Goal: Task Accomplishment & Management: Manage account settings

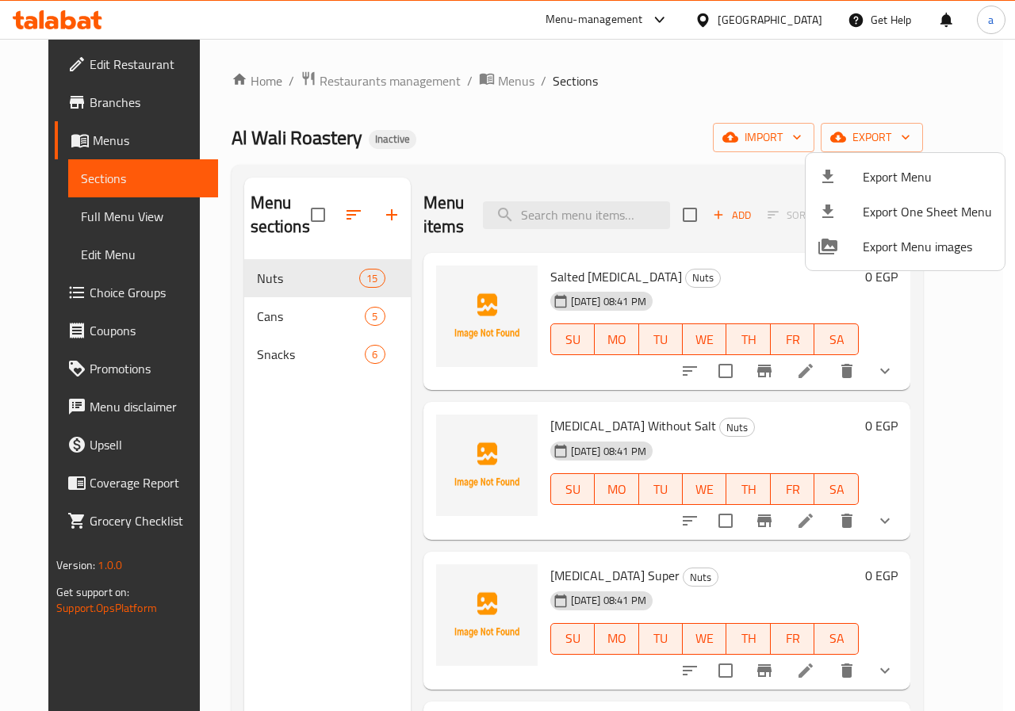
click at [329, 182] on div at bounding box center [507, 355] width 1015 height 711
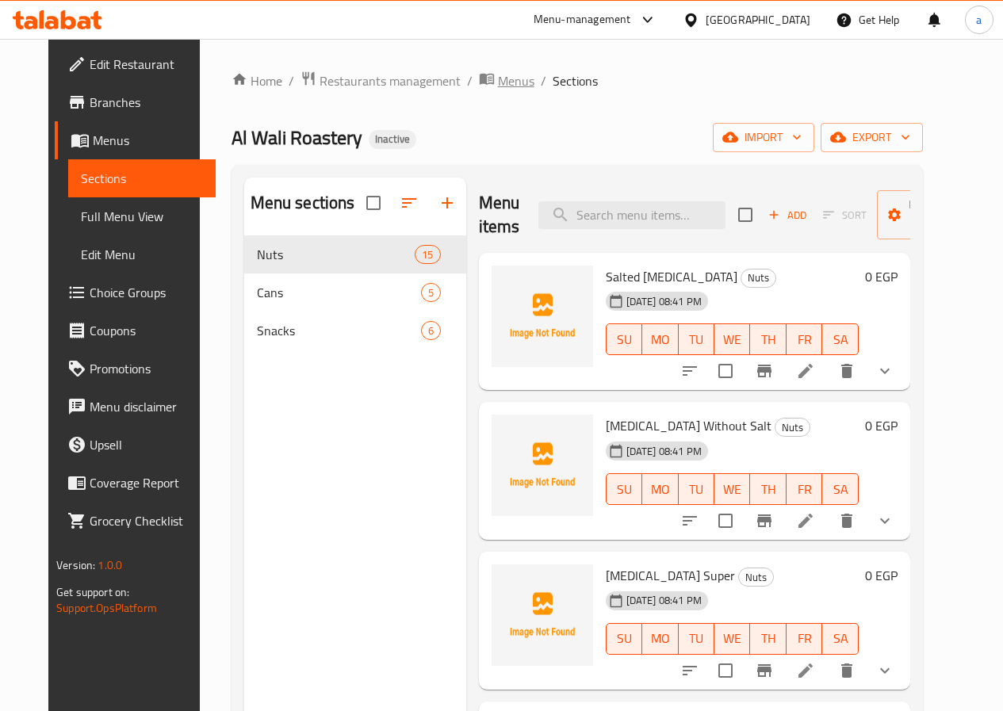
click at [479, 75] on icon "breadcrumb" at bounding box center [487, 79] width 16 height 16
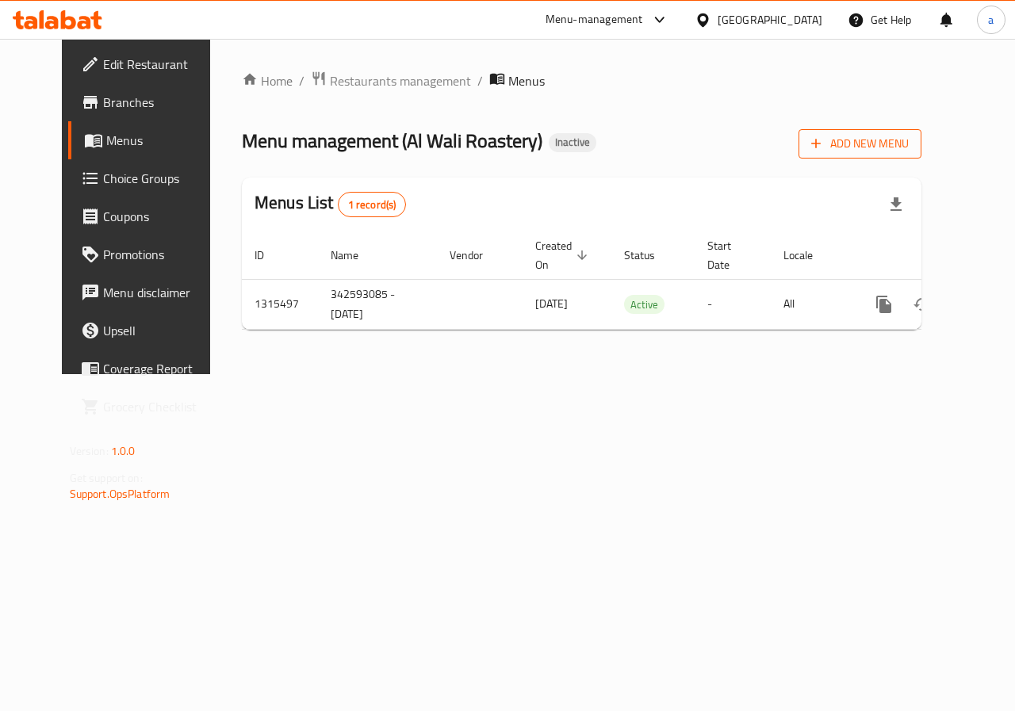
click at [922, 155] on button "Add New Menu" at bounding box center [860, 143] width 123 height 29
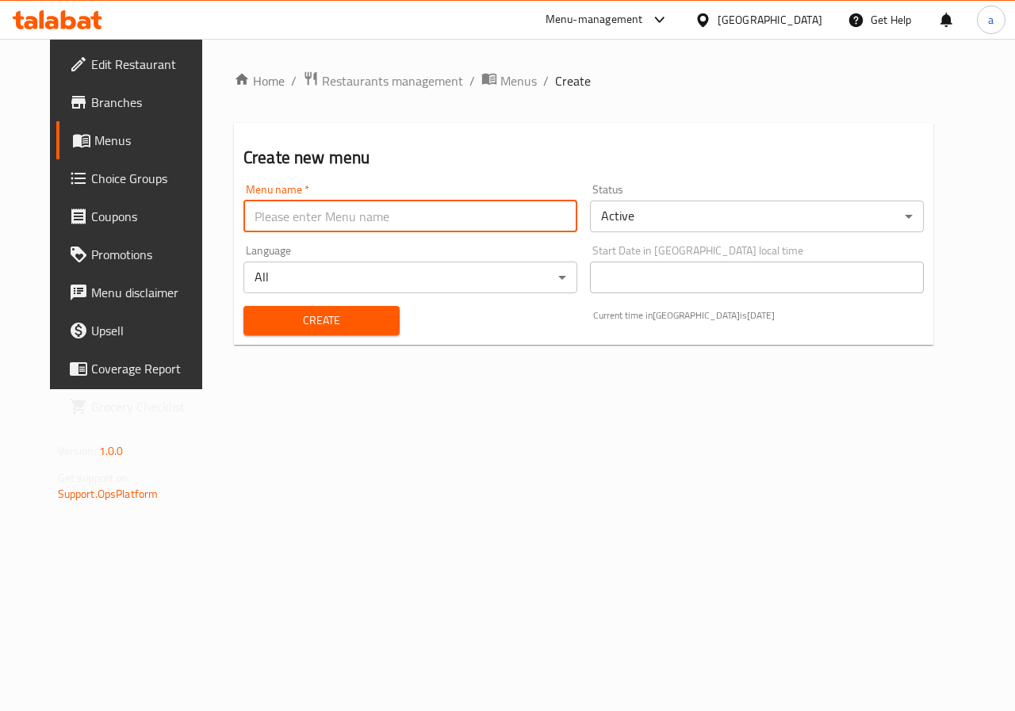
click at [363, 217] on input "text" at bounding box center [410, 217] width 334 height 32
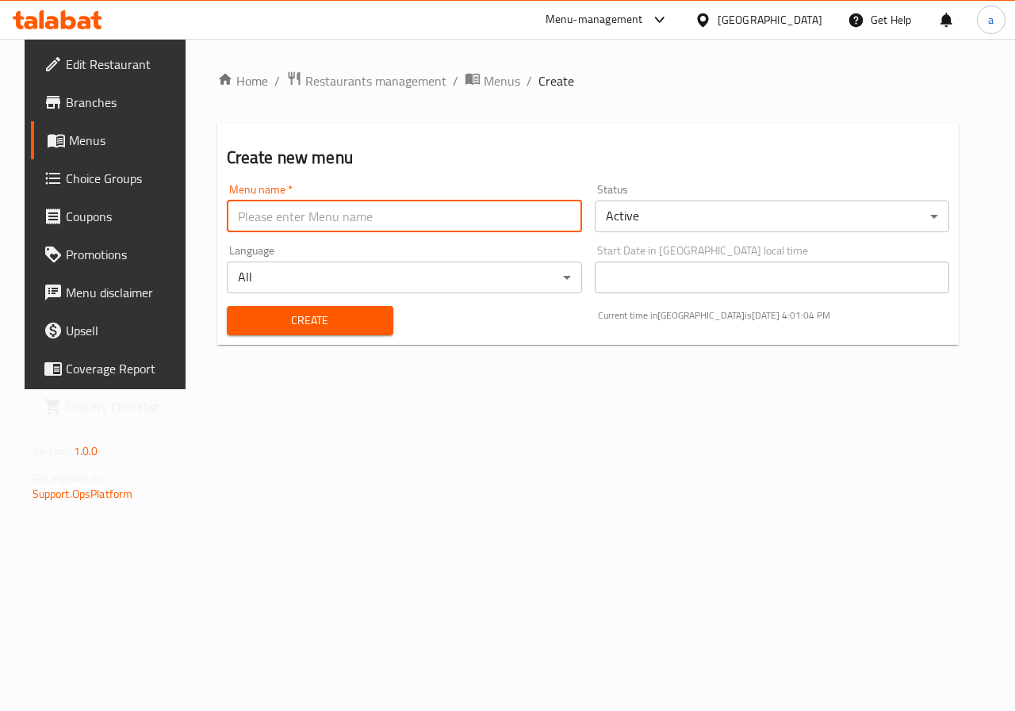
type input "342593085 - [DATE]"
click at [274, 328] on span "Create" at bounding box center [310, 321] width 141 height 20
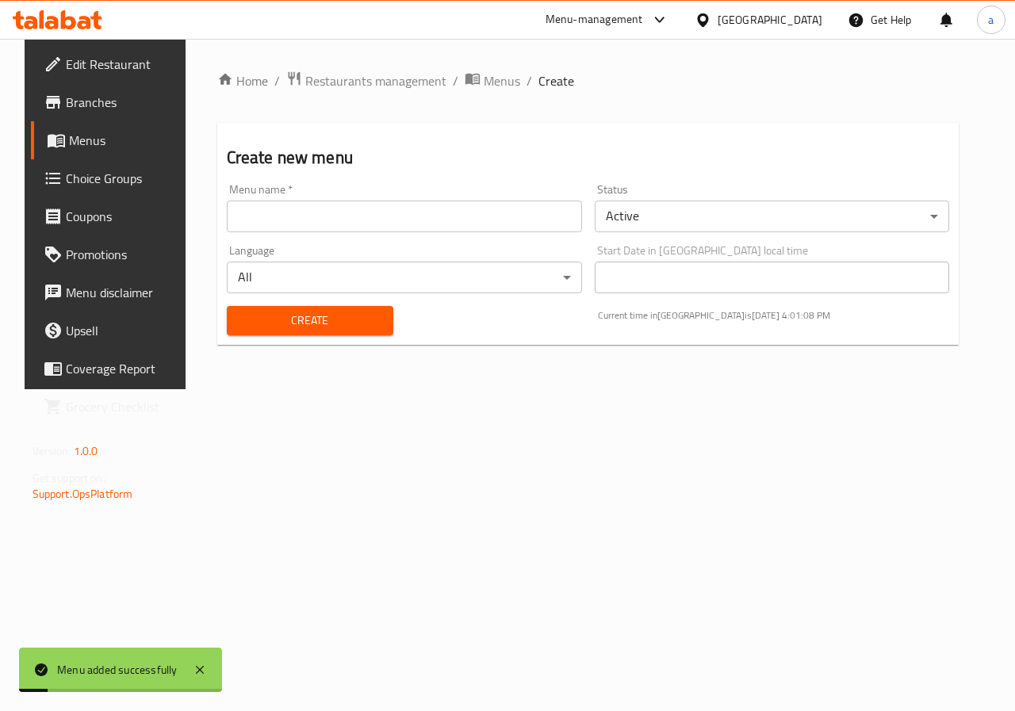
click at [494, 101] on div "Home / Restaurants management / Menus / Create Create new menu Menu name   * Me…" at bounding box center [588, 214] width 742 height 287
click at [484, 73] on span "Menus" at bounding box center [502, 80] width 36 height 19
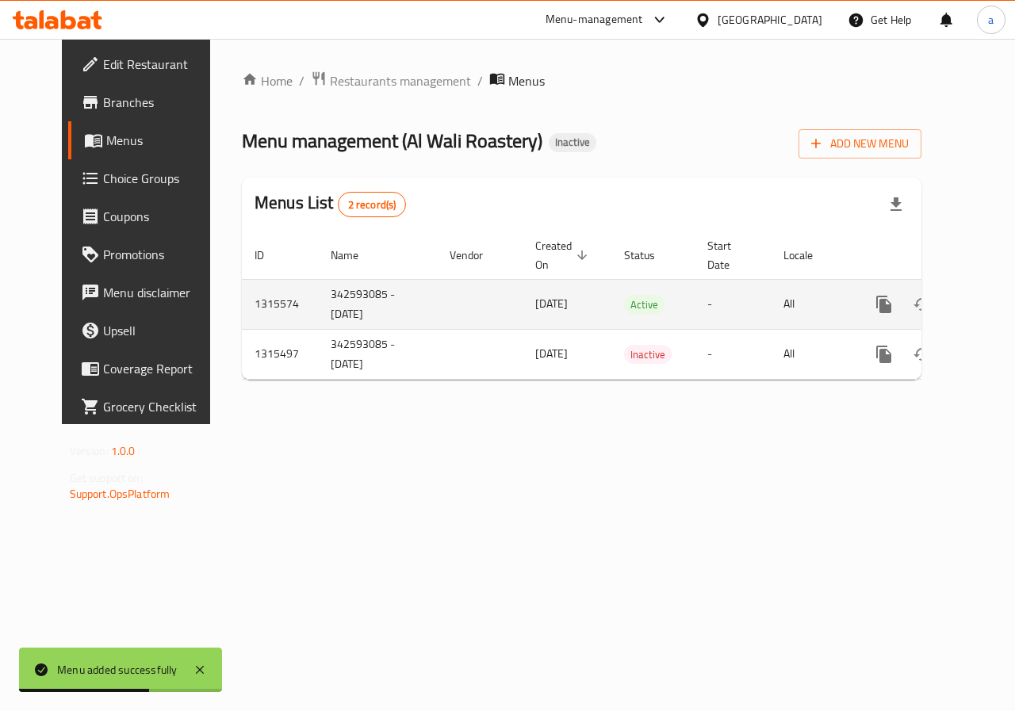
click at [989, 304] on icon "enhanced table" at bounding box center [998, 304] width 19 height 19
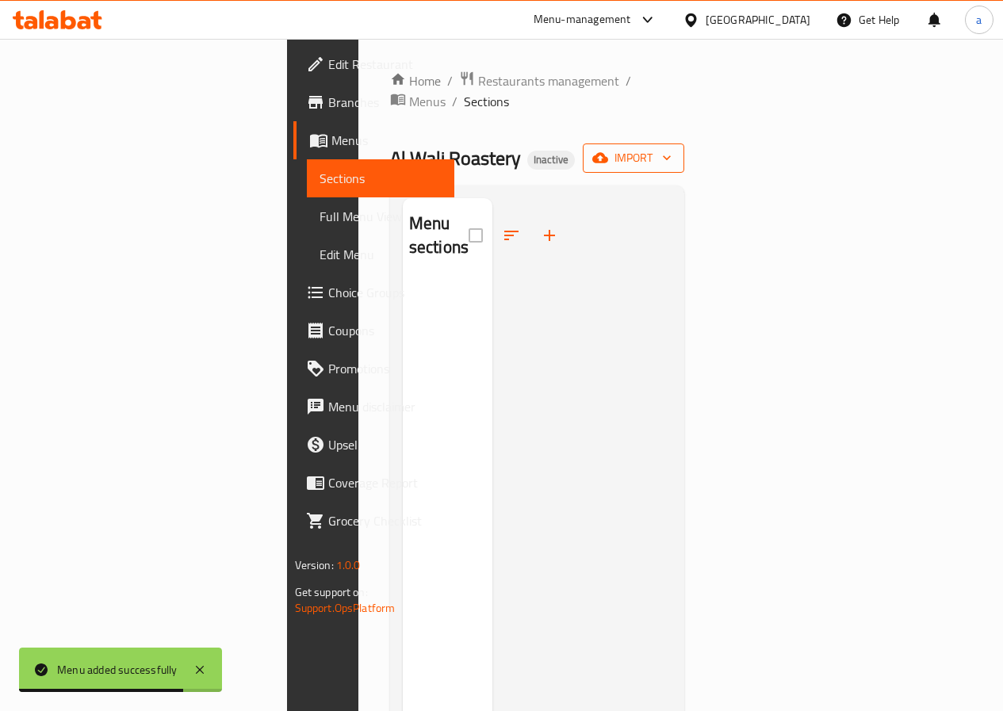
click at [672, 148] on span "import" at bounding box center [634, 158] width 76 height 20
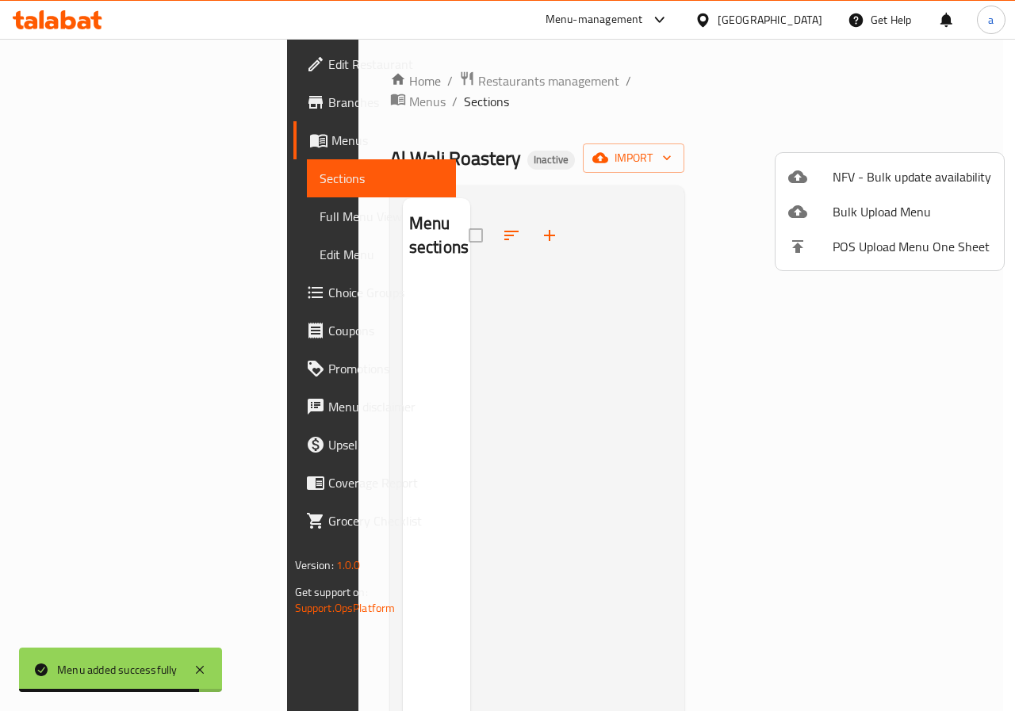
click at [255, 178] on div at bounding box center [507, 355] width 1015 height 711
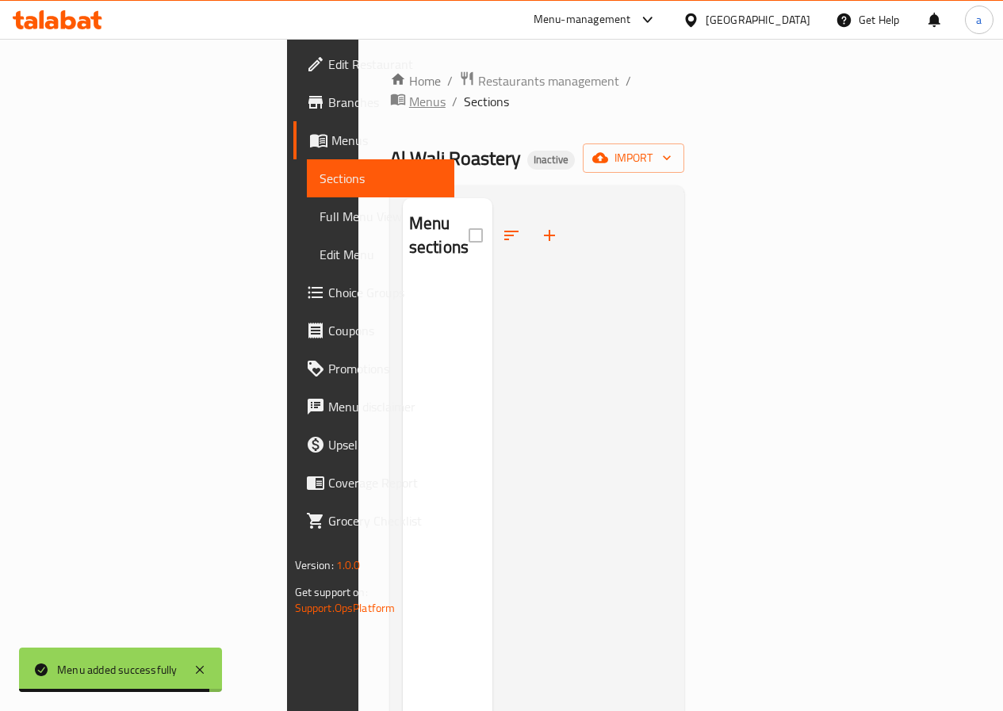
click at [446, 92] on span "Menus" at bounding box center [427, 101] width 36 height 19
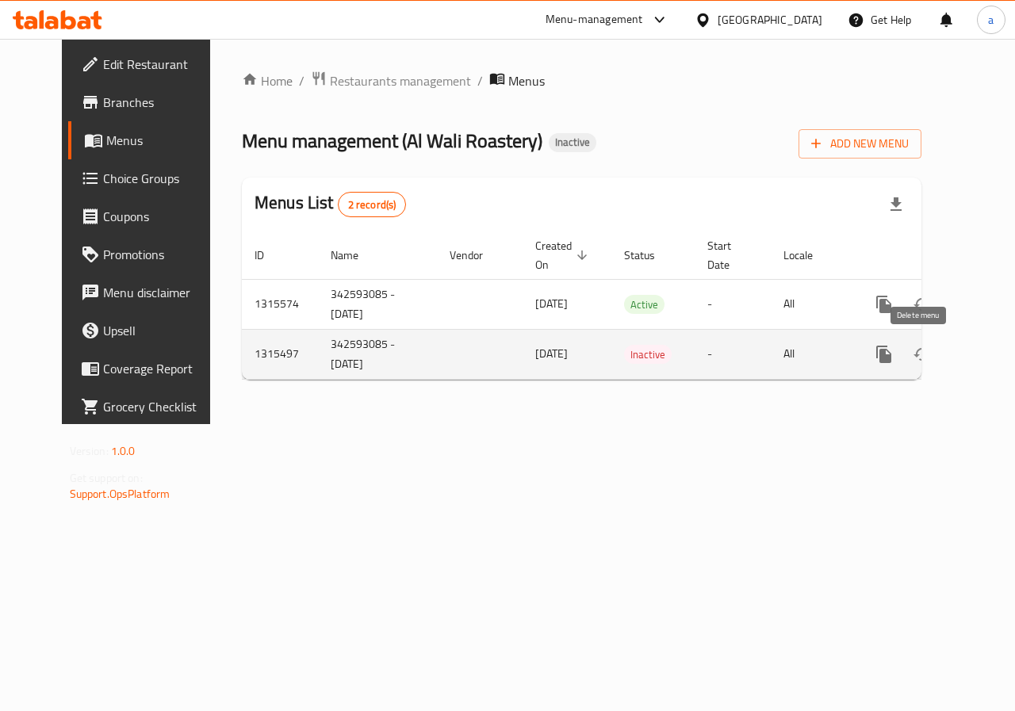
click at [955, 358] on icon "enhanced table" at bounding box center [960, 354] width 11 height 14
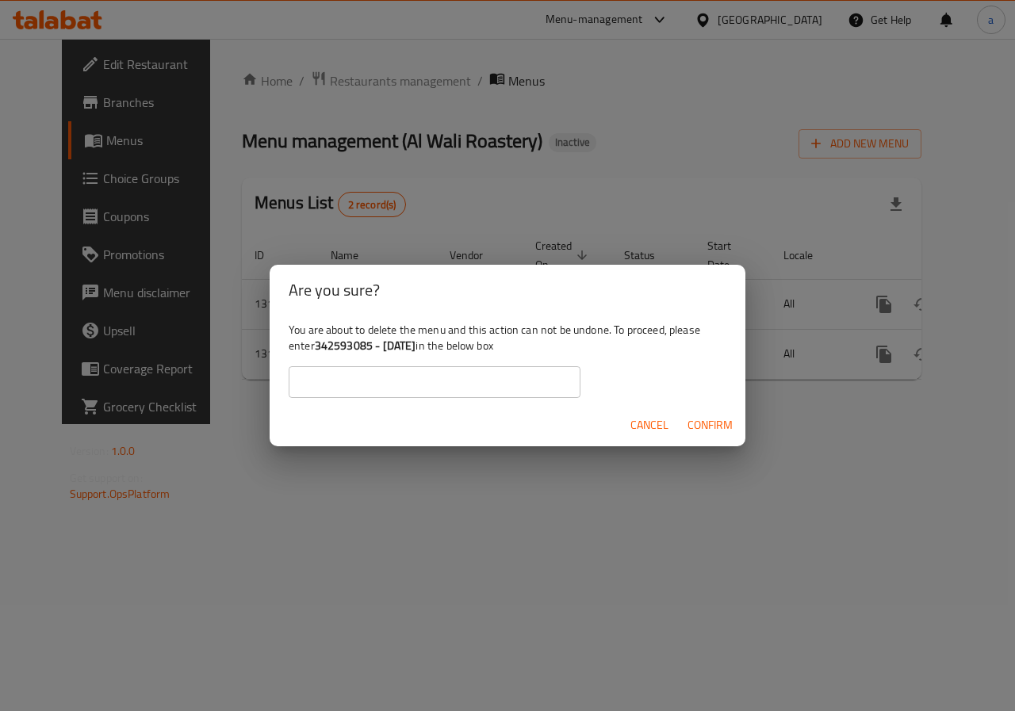
drag, startPoint x: 317, startPoint y: 345, endPoint x: 425, endPoint y: 351, distance: 108.0
click at [425, 351] on div "You are about to delete the menu and this action can not be undone. To proceed,…" at bounding box center [508, 360] width 476 height 89
copy b "342593085 - [DATE]"
click at [378, 380] on input "text" at bounding box center [435, 382] width 292 height 32
paste input "342593085 - [DATE]"
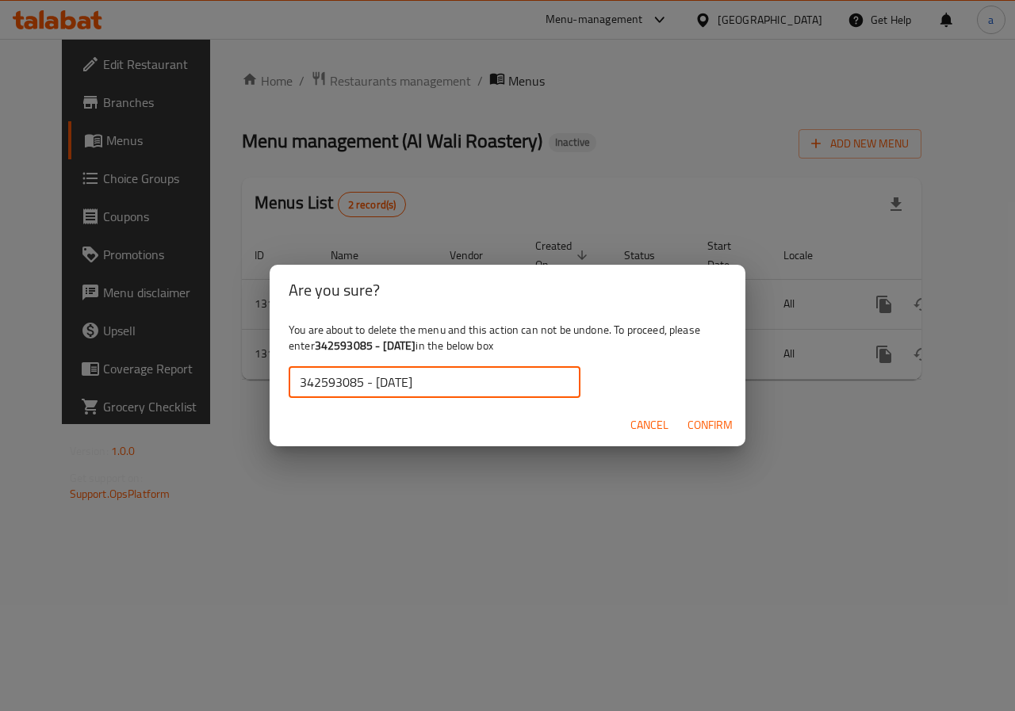
type input "342593085 - [DATE]"
click at [707, 427] on span "Confirm" at bounding box center [710, 426] width 45 height 20
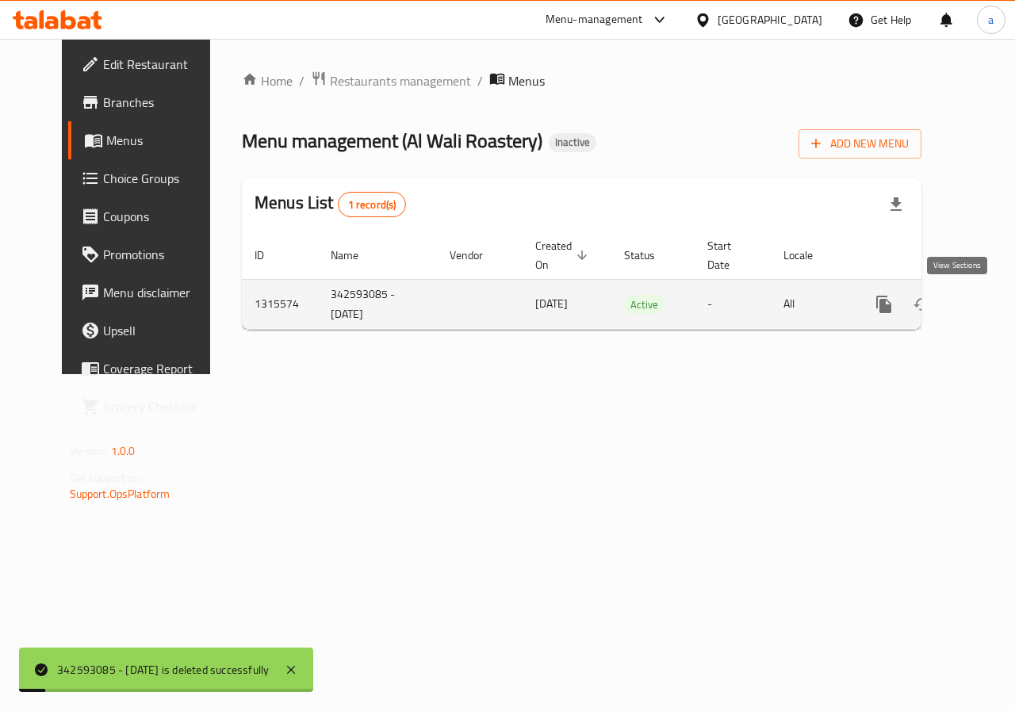
click at [989, 300] on icon "enhanced table" at bounding box center [998, 304] width 19 height 19
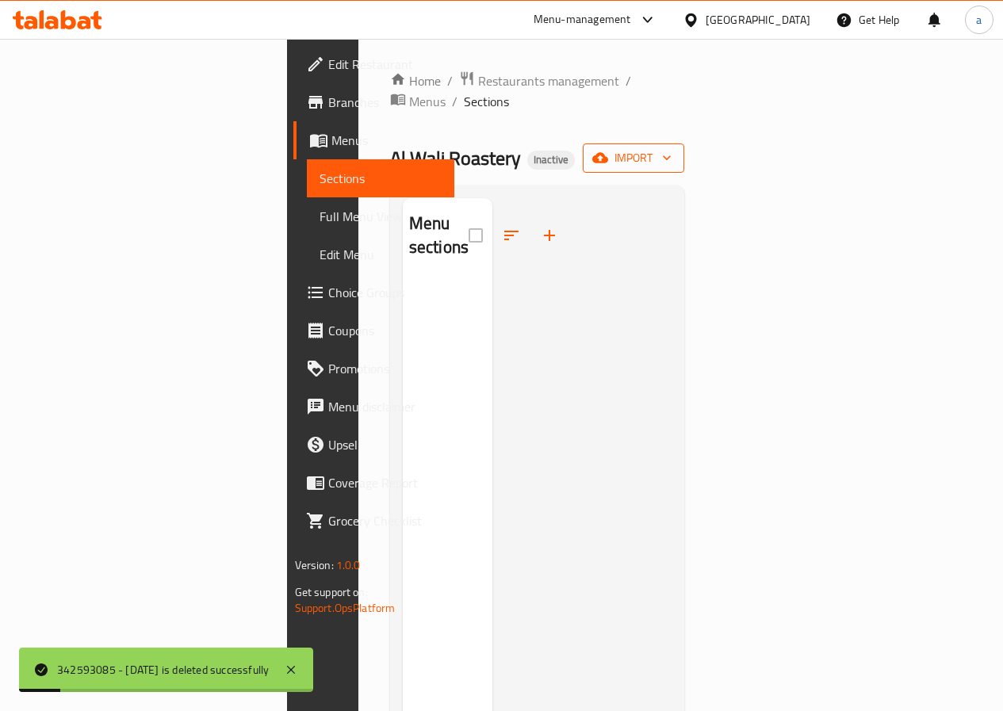
click at [608, 153] on icon "button" at bounding box center [600, 158] width 16 height 10
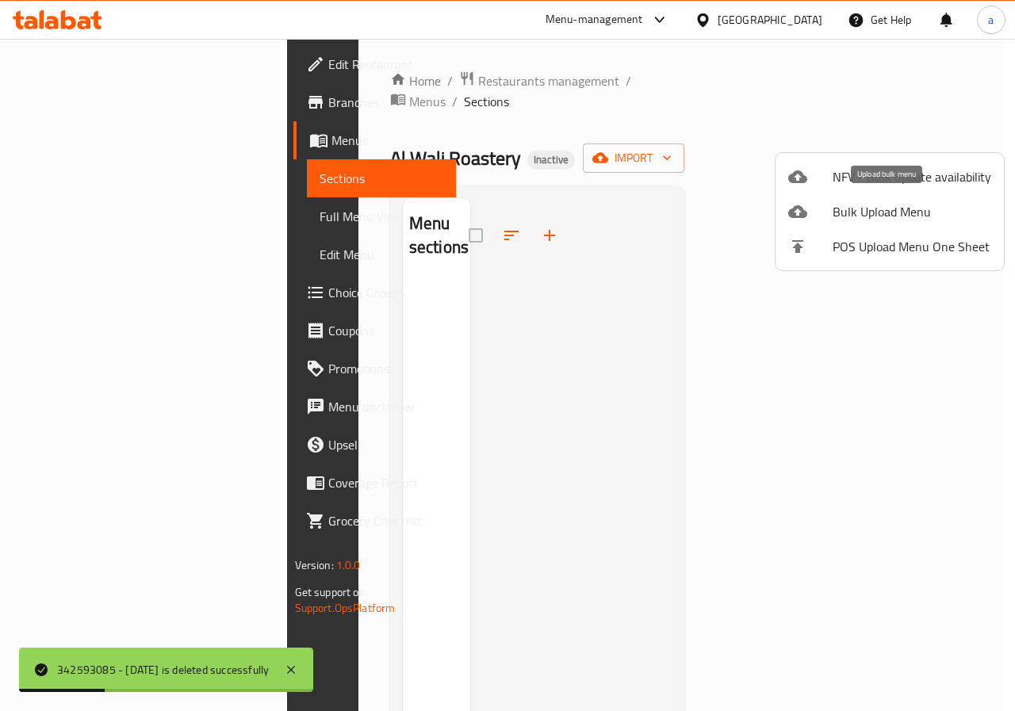
click at [835, 215] on span "Bulk Upload Menu" at bounding box center [912, 211] width 159 height 19
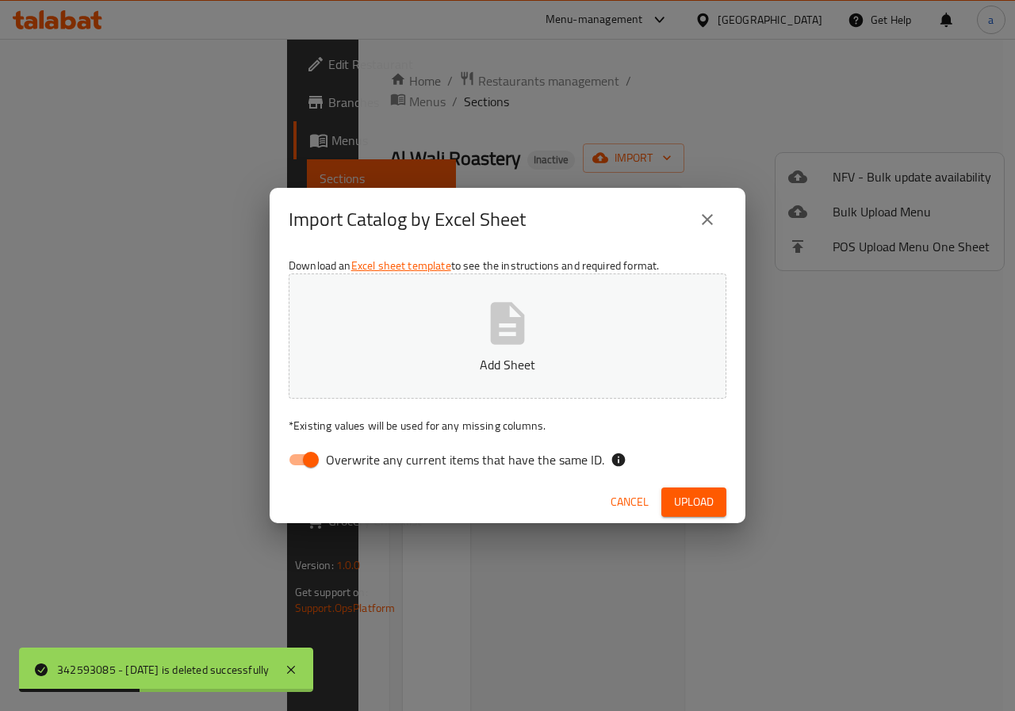
click at [311, 467] on input "Overwrite any current items that have the same ID." at bounding box center [311, 460] width 90 height 30
checkbox input "false"
click at [389, 389] on button "Add Sheet" at bounding box center [508, 336] width 438 height 125
click at [702, 496] on span "Upload" at bounding box center [694, 503] width 40 height 20
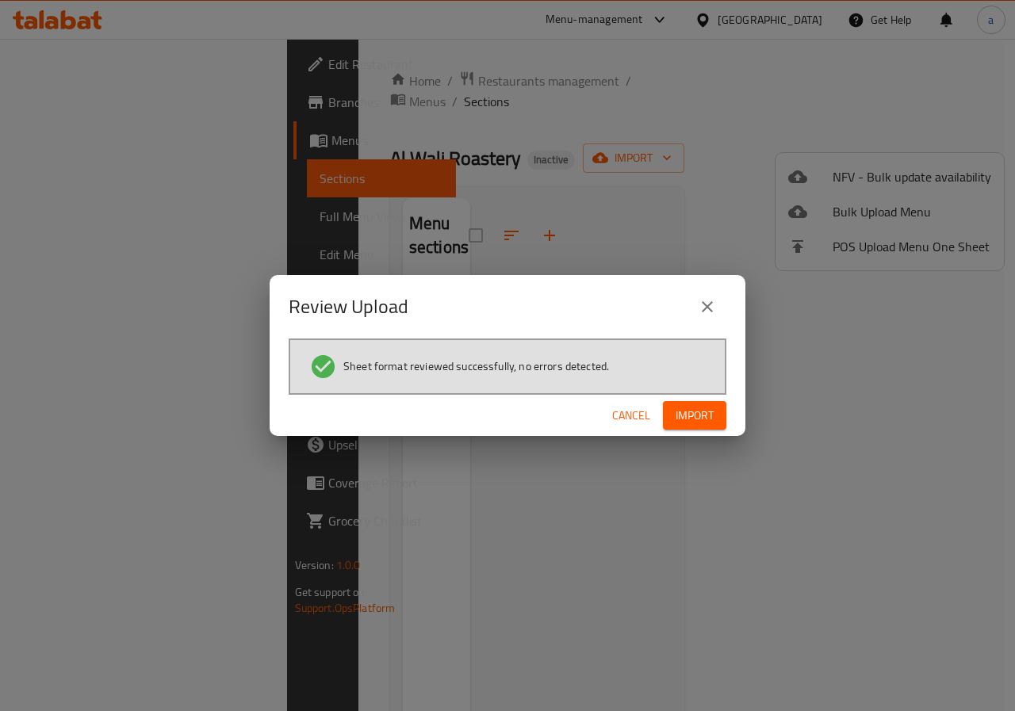
click at [700, 407] on span "Import" at bounding box center [695, 416] width 38 height 20
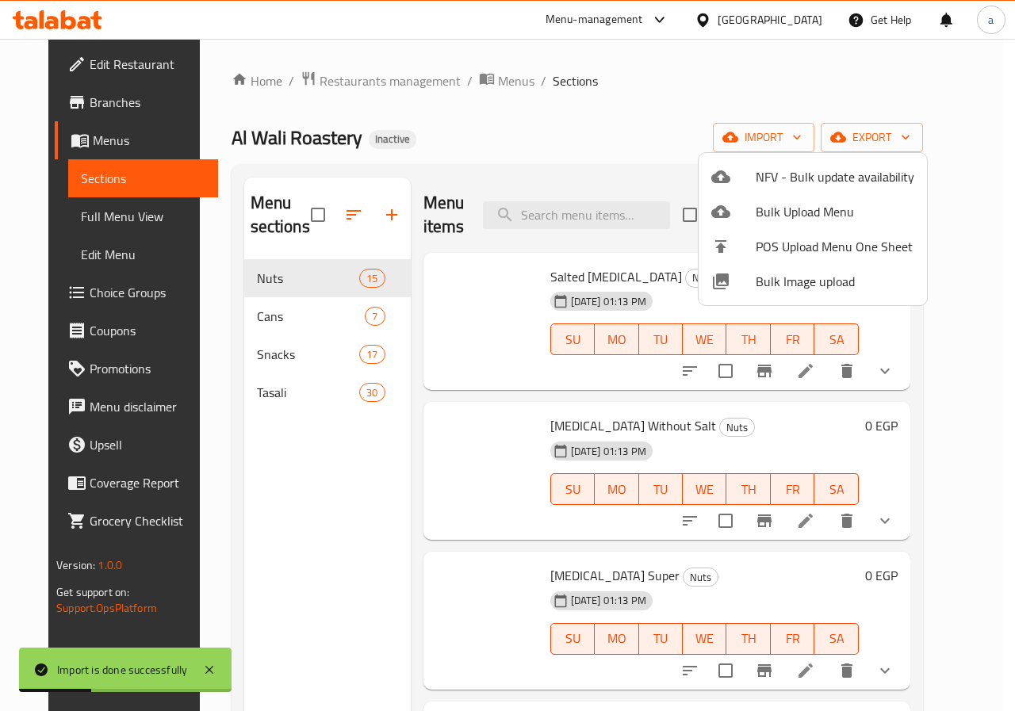
click at [899, 297] on li "Bulk Image upload" at bounding box center [813, 281] width 228 height 35
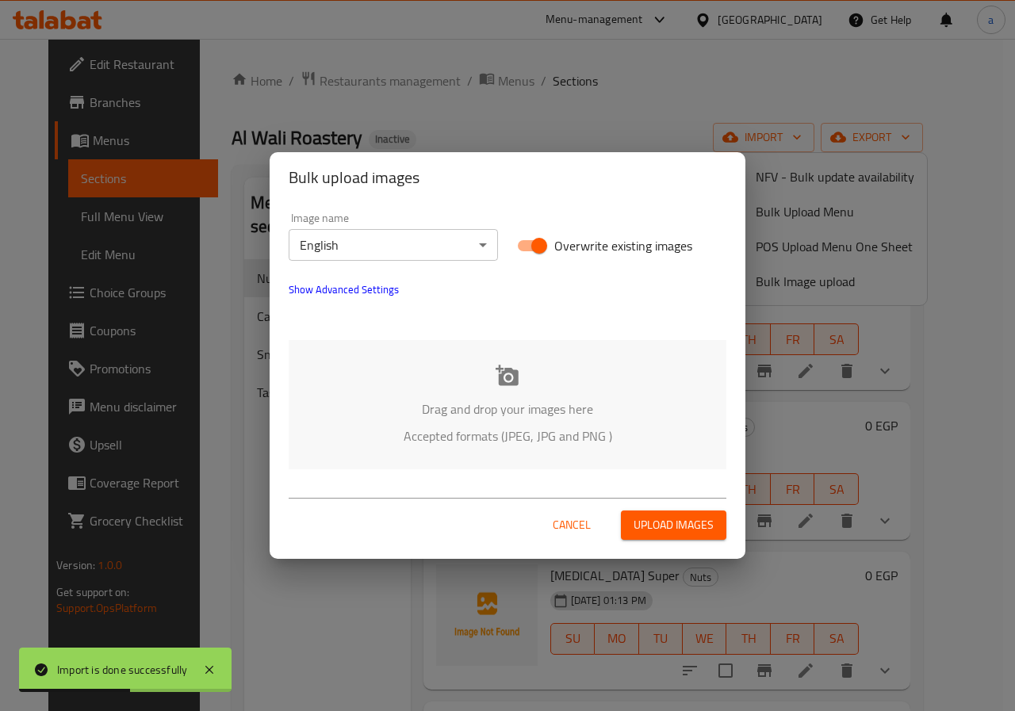
click at [505, 107] on div "Bulk upload images Image name English ​ Overwrite existing images Show Advanced…" at bounding box center [507, 355] width 1015 height 711
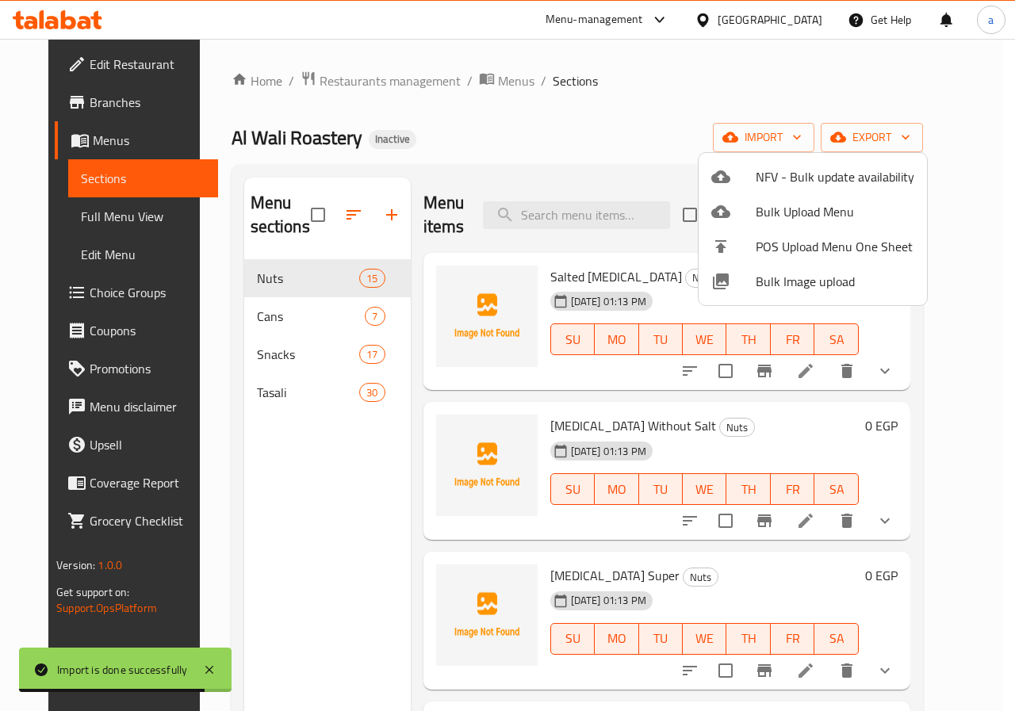
click at [74, 221] on div at bounding box center [507, 355] width 1015 height 711
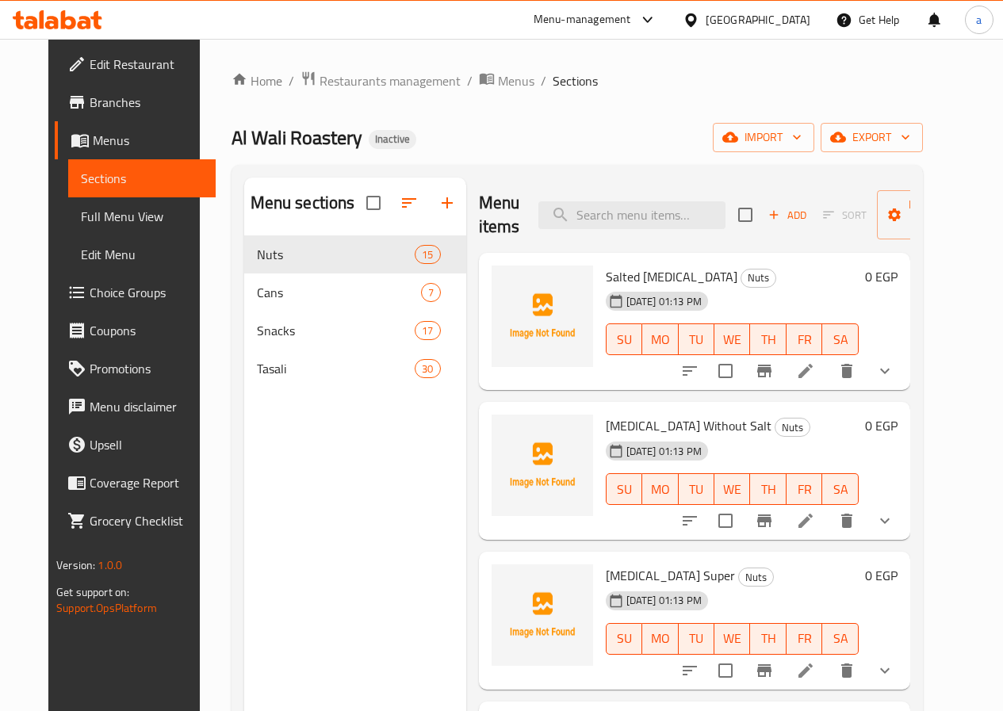
click at [81, 221] on span "Full Menu View" at bounding box center [142, 216] width 122 height 19
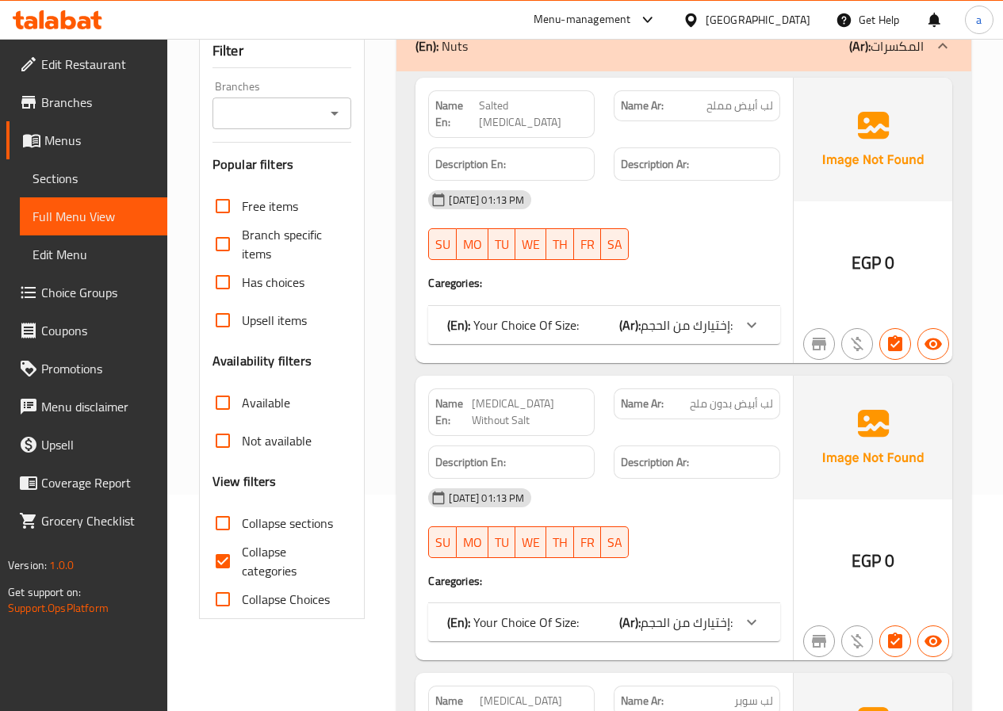
scroll to position [105, 0]
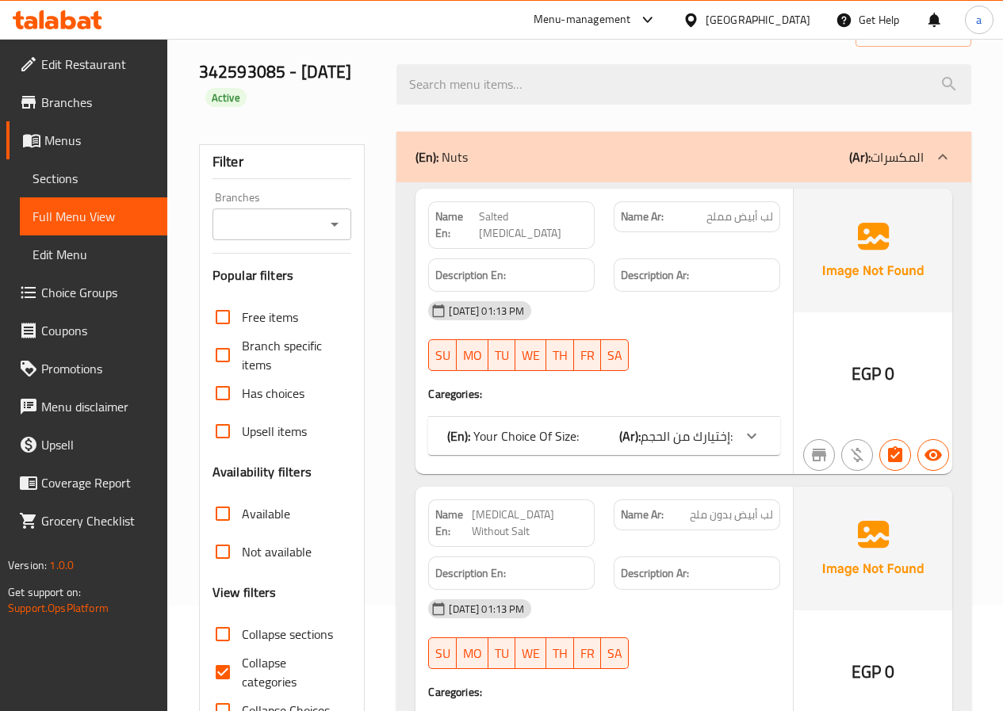
click at [696, 168] on div "(En): Nuts (Ar): المكسرات" at bounding box center [684, 157] width 575 height 51
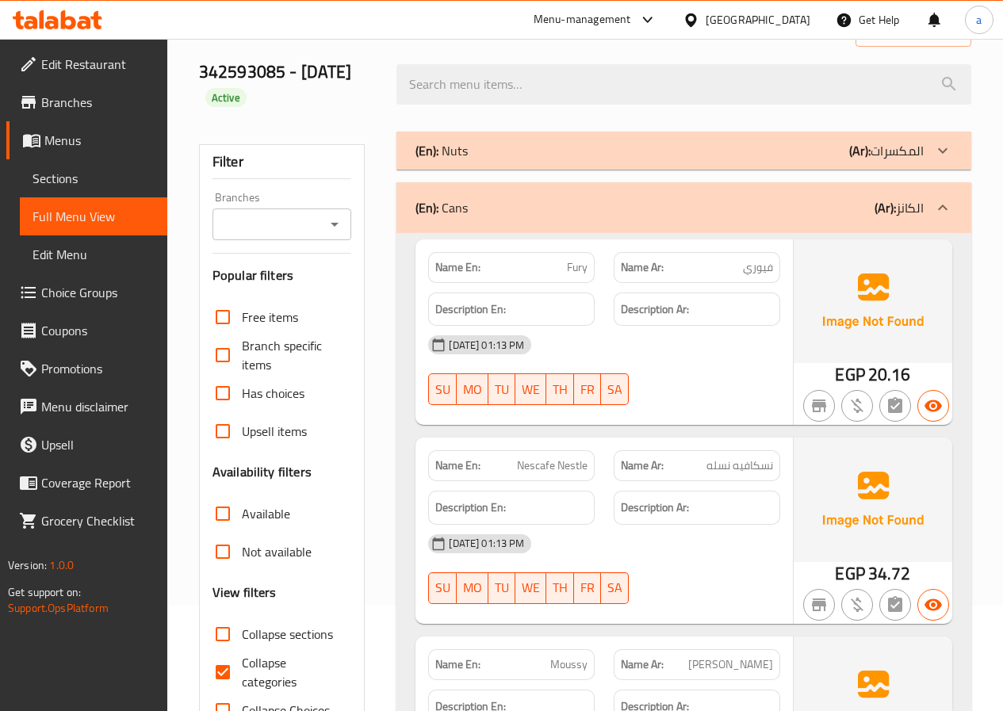
click at [928, 220] on div "(En): Cans (Ar): الكانز" at bounding box center [684, 207] width 575 height 51
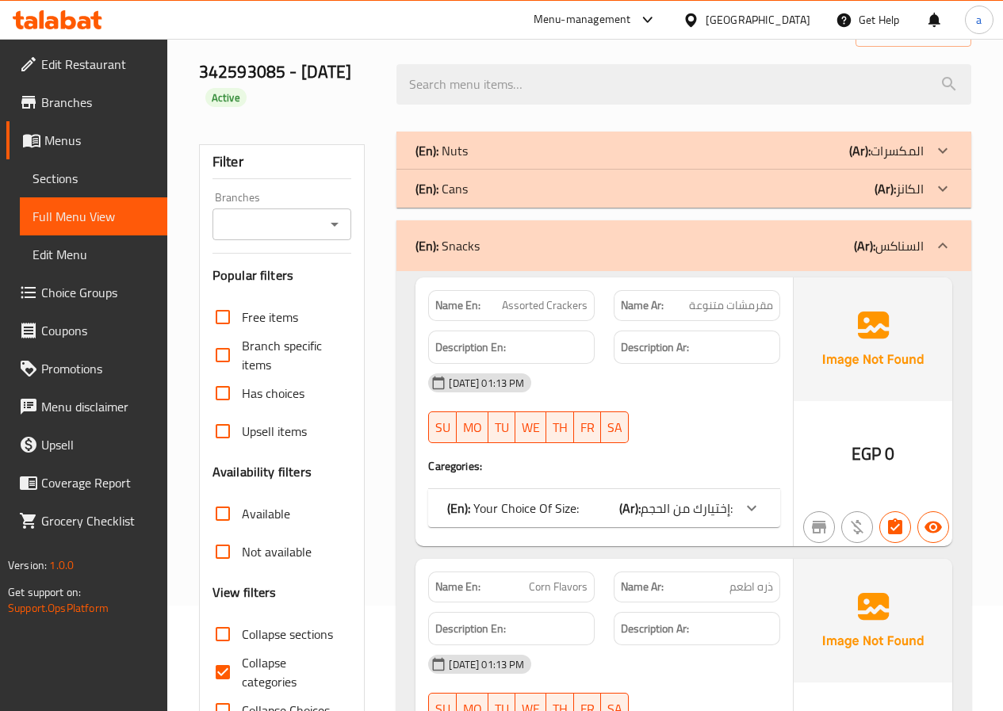
click at [921, 206] on div "(En): Cans (Ar): الكانز" at bounding box center [684, 189] width 575 height 38
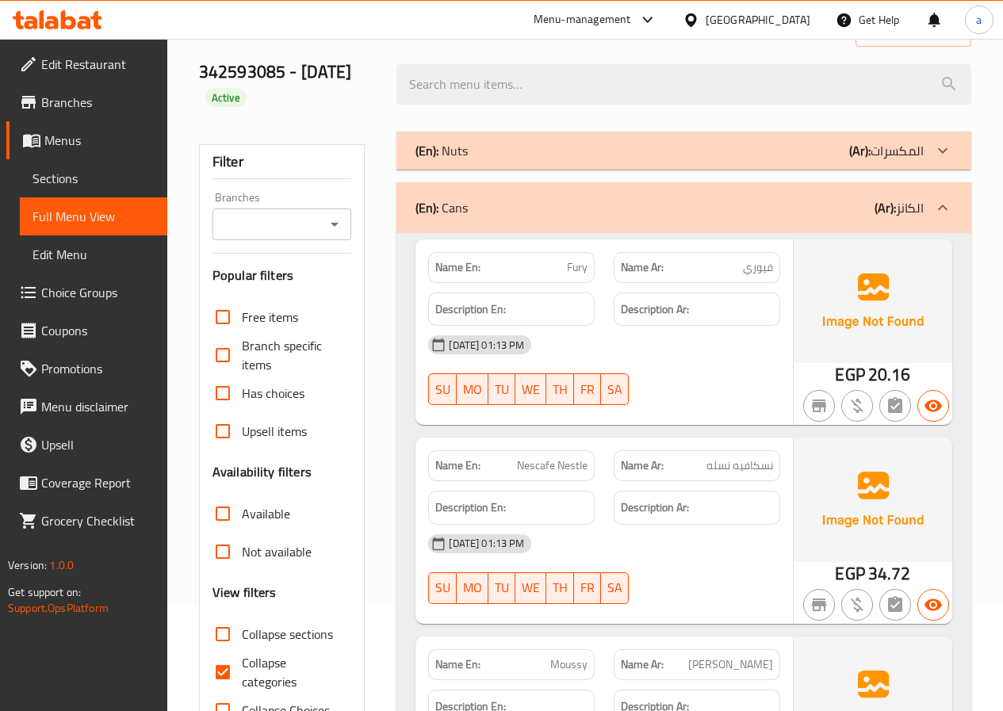
click at [950, 203] on icon at bounding box center [942, 207] width 19 height 19
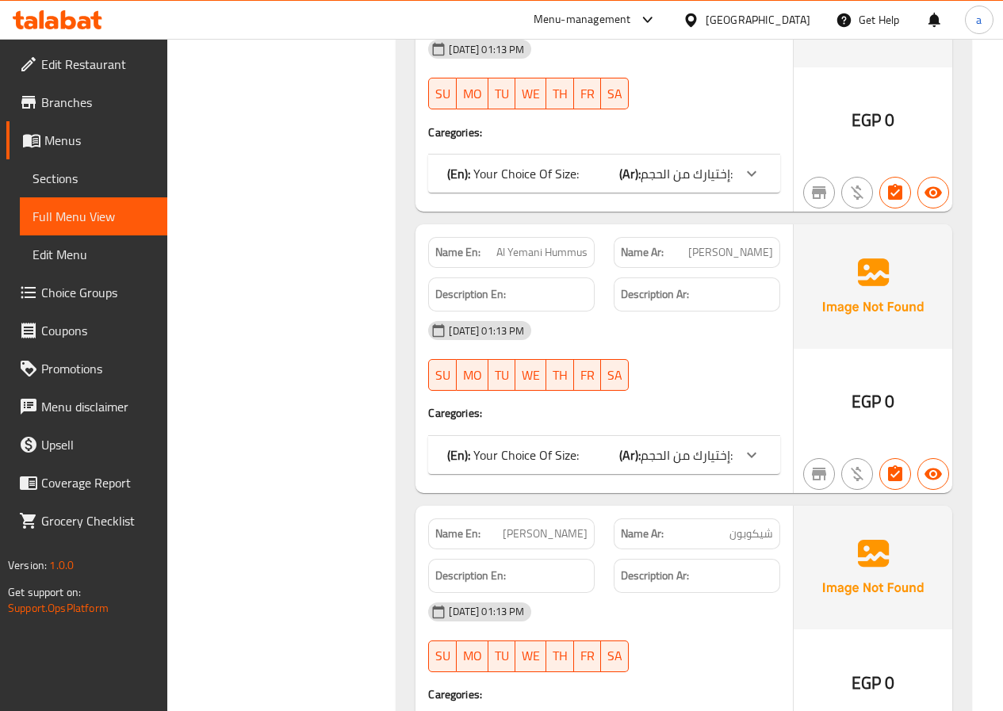
scroll to position [2115, 0]
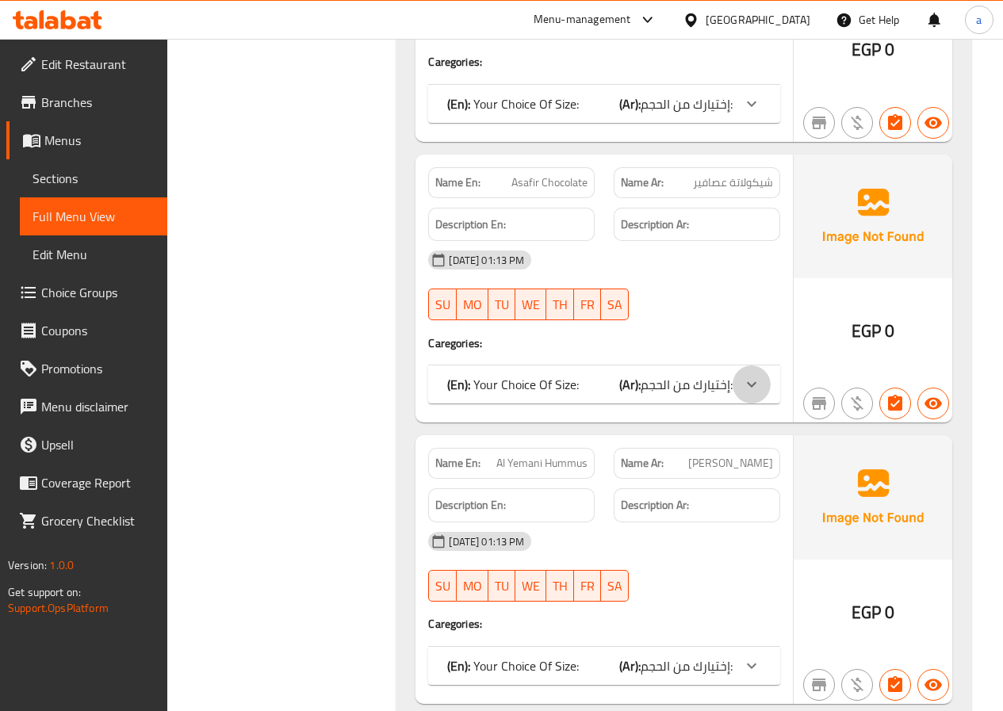
click at [736, 387] on div at bounding box center [752, 385] width 38 height 38
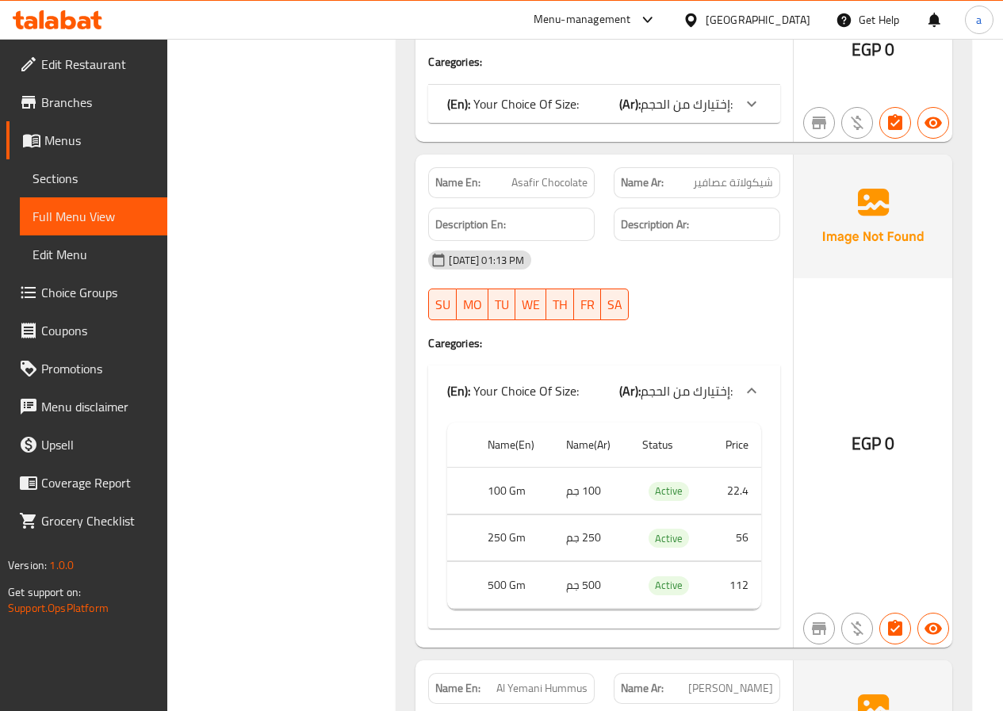
drag, startPoint x: 735, startPoint y: 386, endPoint x: 143, endPoint y: 301, distance: 598.5
click at [734, 386] on div at bounding box center [752, 391] width 38 height 38
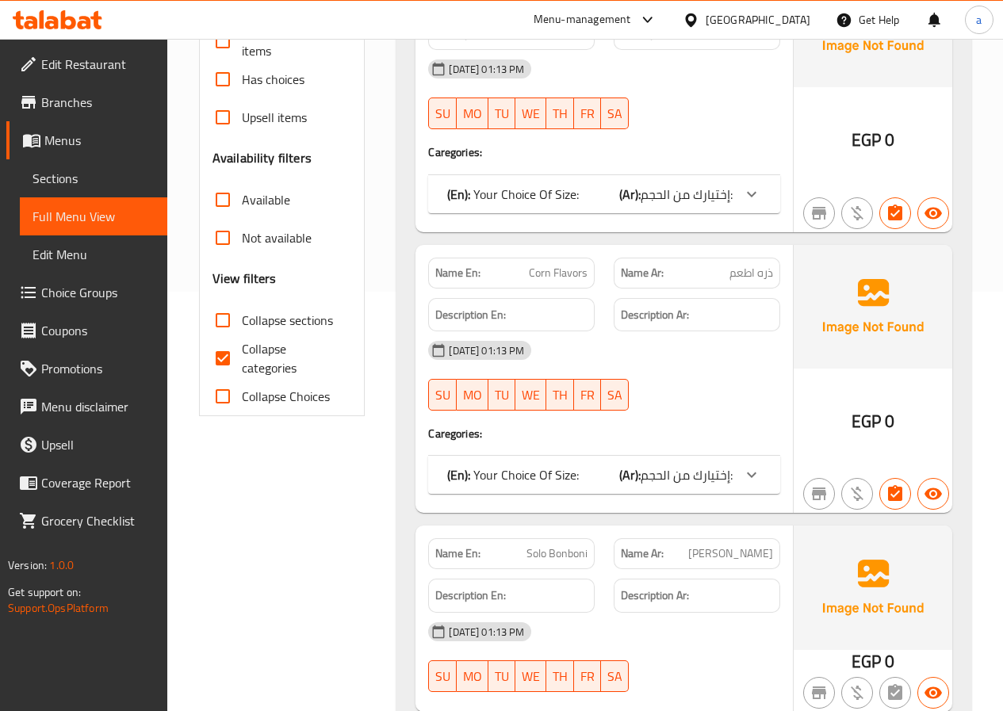
scroll to position [423, 0]
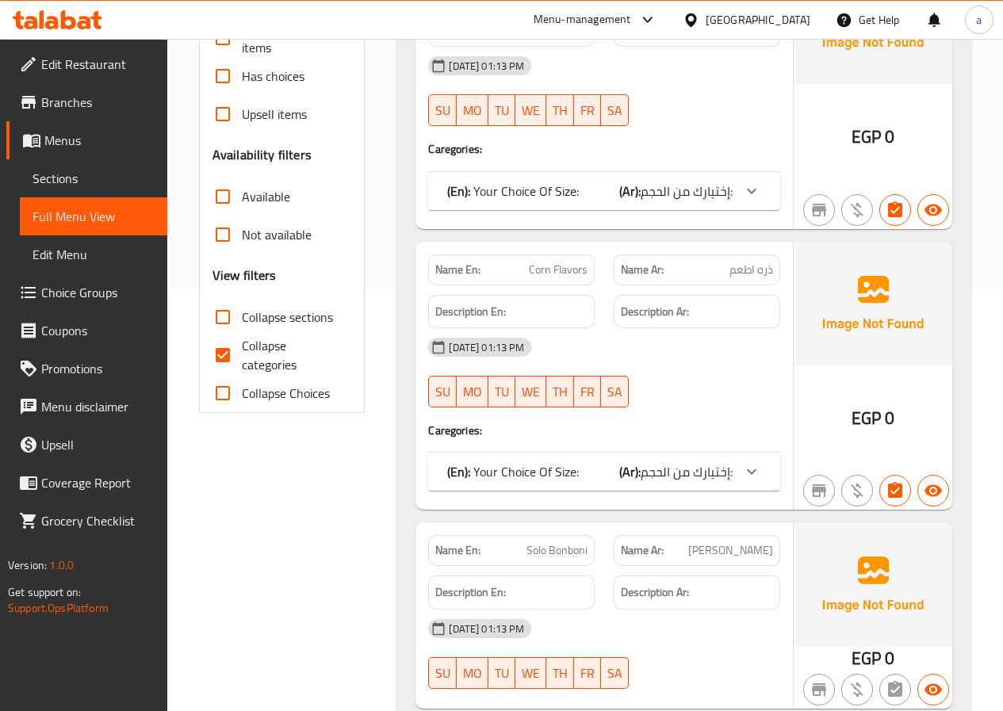
click at [232, 351] on input "Collapse categories" at bounding box center [223, 355] width 38 height 38
checkbox input "false"
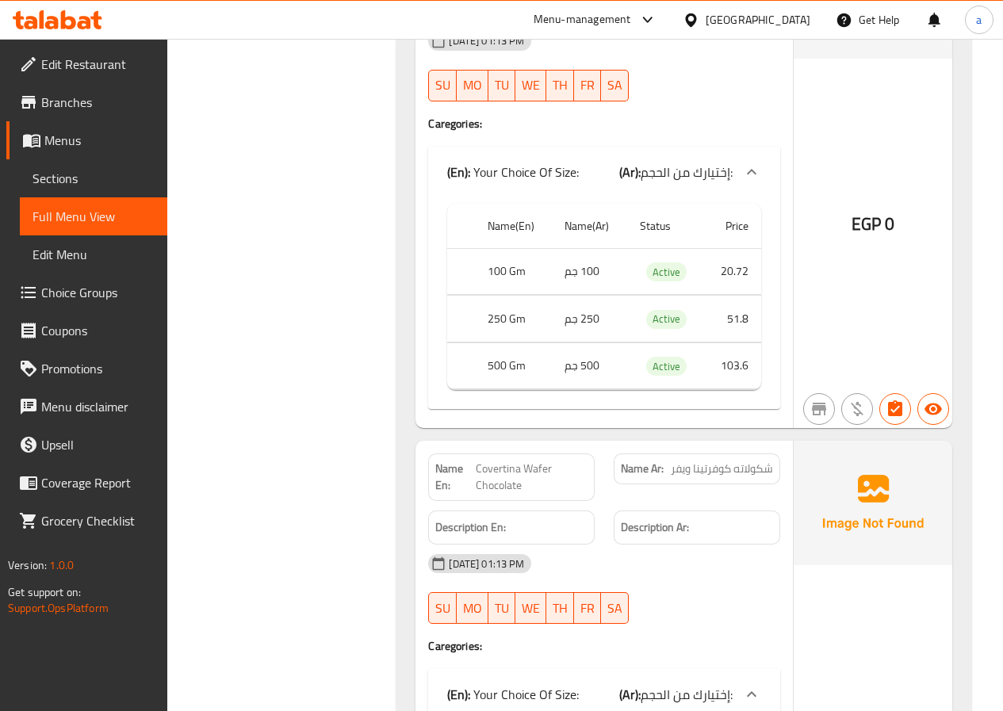
scroll to position [4970, 0]
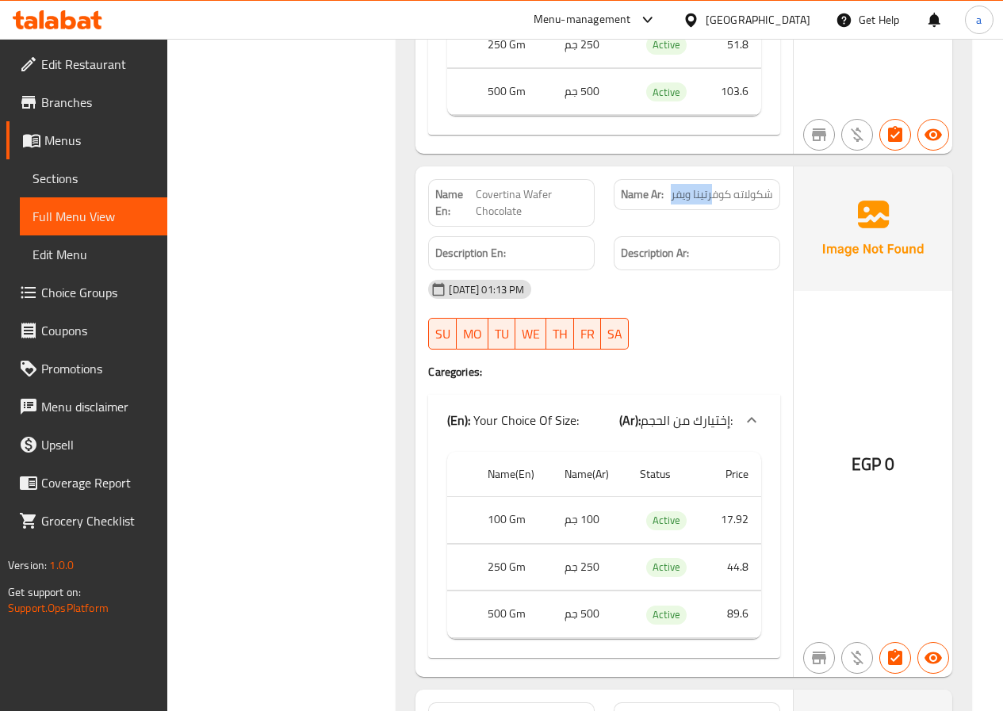
drag, startPoint x: 670, startPoint y: 195, endPoint x: 719, endPoint y: 194, distance: 48.4
click at [716, 194] on span "شكولاته كوفرتينا ويفر" at bounding box center [722, 194] width 102 height 17
click at [708, 224] on div "Name Ar: شكولاته كوفرتينا ويفر" at bounding box center [697, 203] width 186 height 67
click at [520, 209] on span "Covertina Wafer Chocolate" at bounding box center [532, 202] width 112 height 33
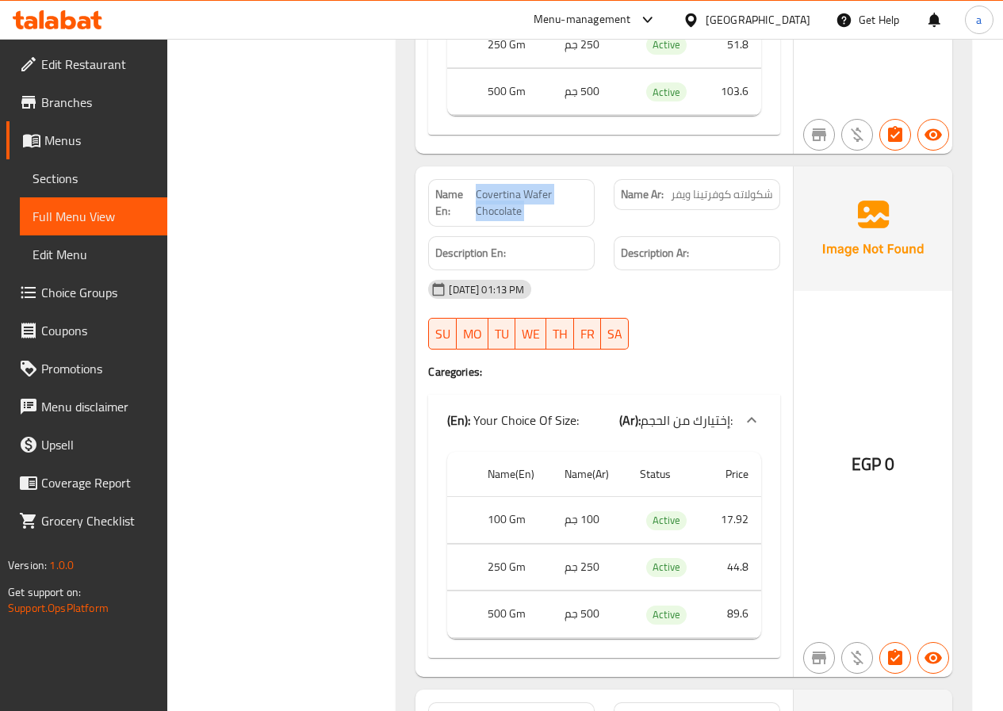
click at [520, 209] on span "Covertina Wafer Chocolate" at bounding box center [532, 202] width 112 height 33
click at [527, 205] on span "Covertina Wafer Chocolate" at bounding box center [532, 202] width 112 height 33
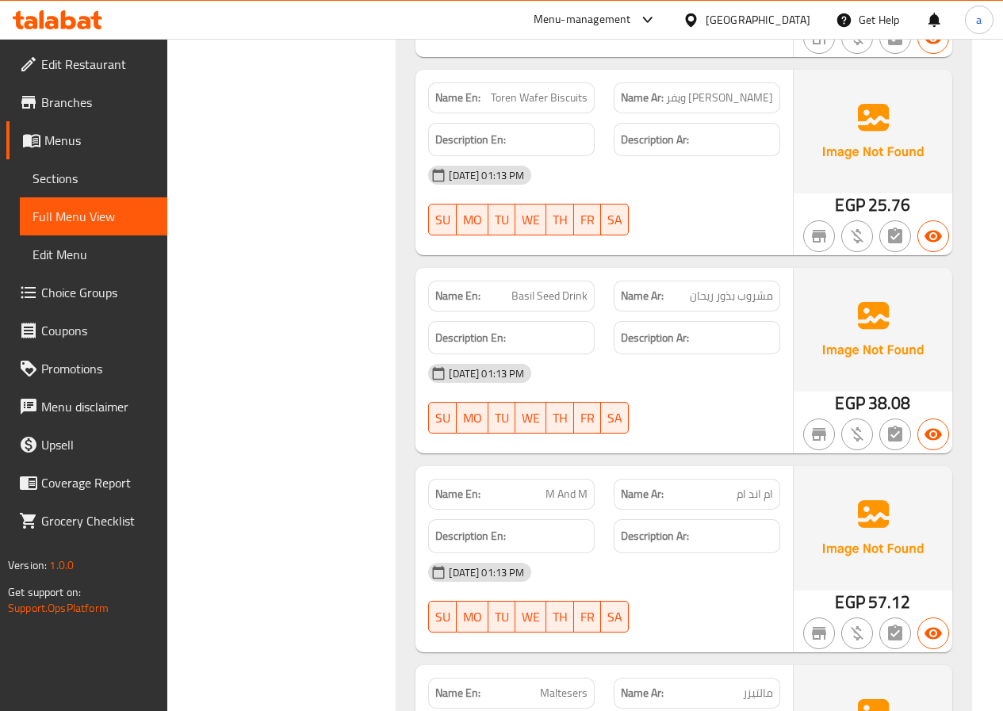
scroll to position [10681, 0]
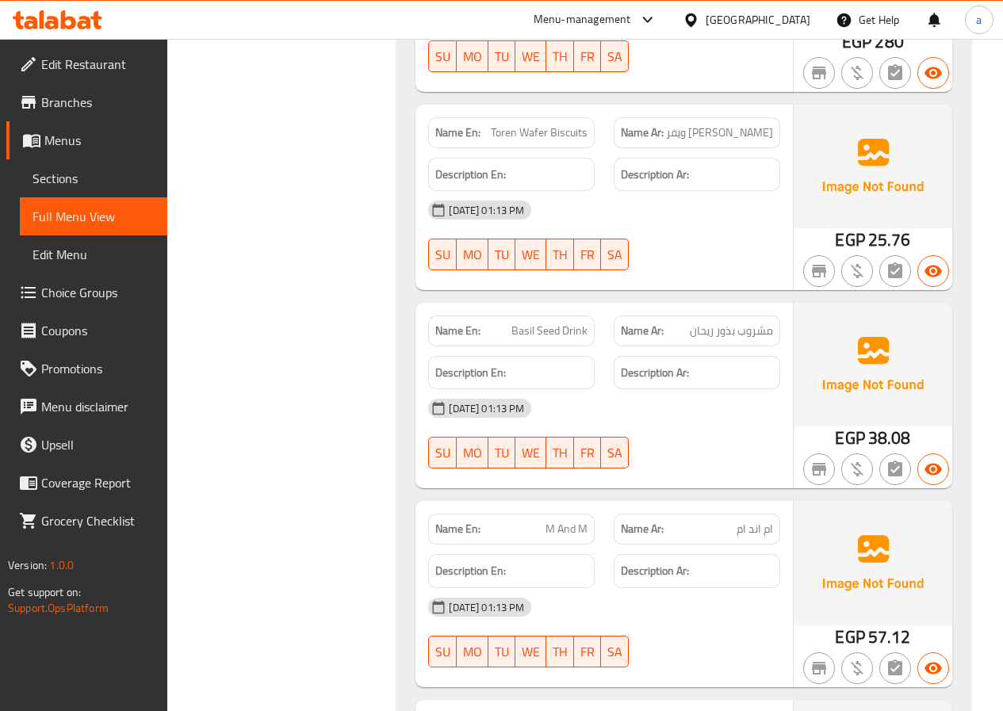
click at [516, 323] on span "Basil Seed Drink" at bounding box center [550, 331] width 76 height 17
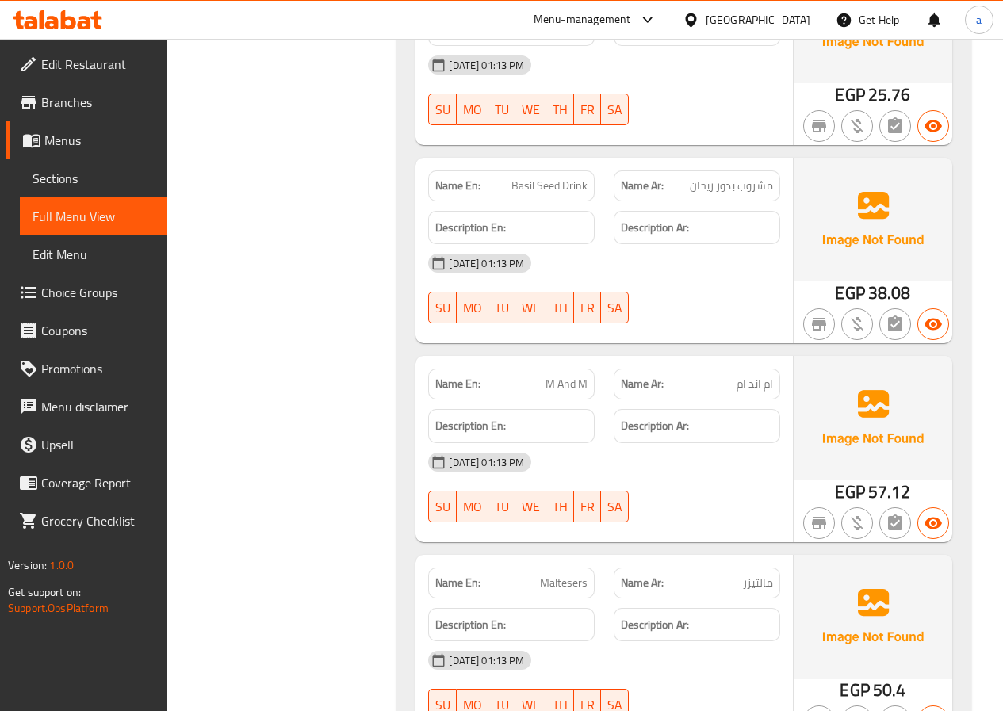
scroll to position [10892, 0]
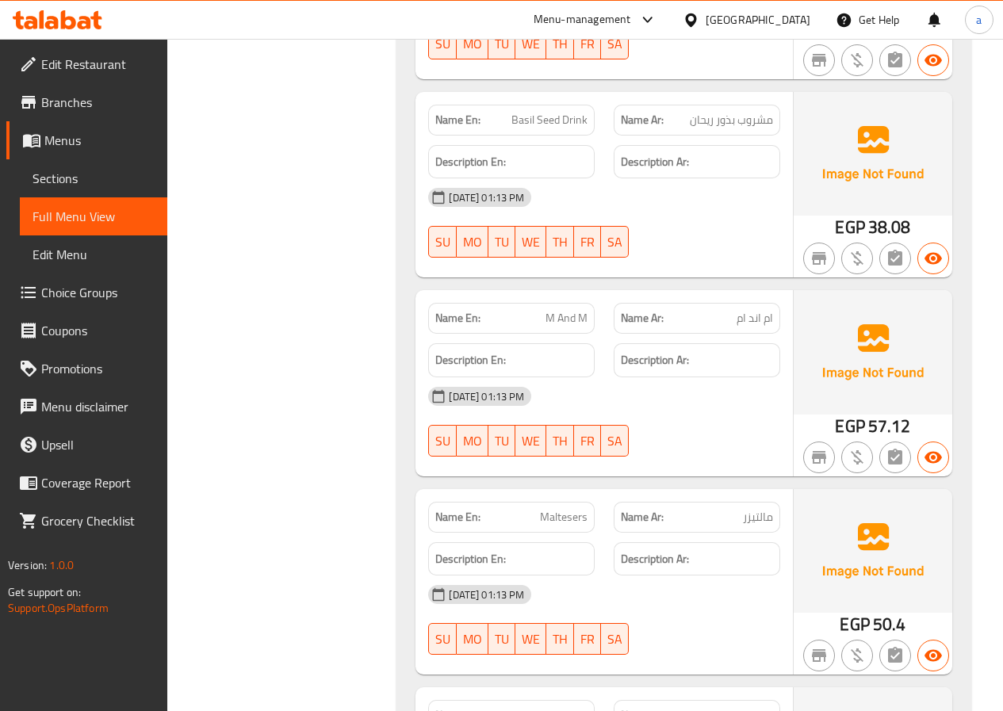
click at [550, 310] on span "M And M" at bounding box center [567, 318] width 42 height 17
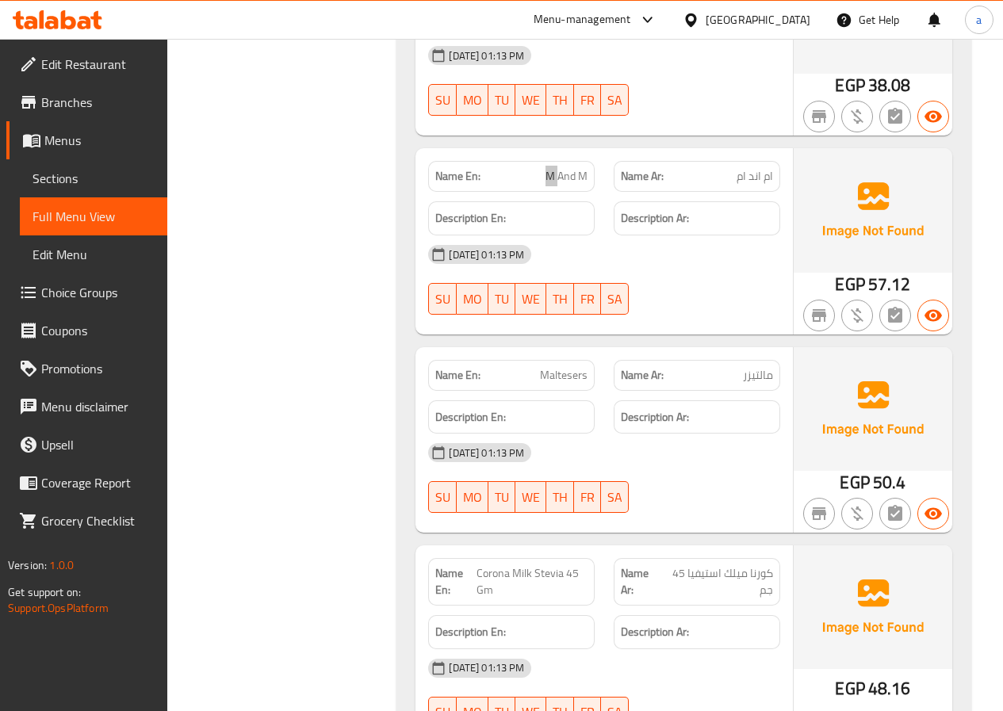
scroll to position [10998, 0]
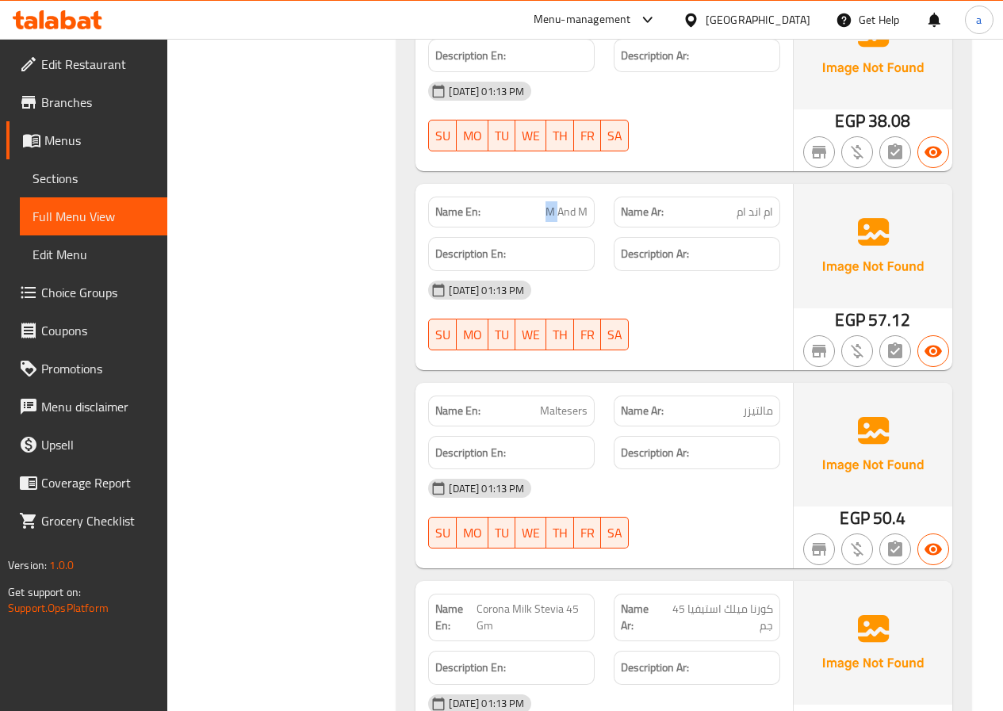
click at [561, 204] on span "M And M" at bounding box center [567, 212] width 42 height 17
copy span "M And M"
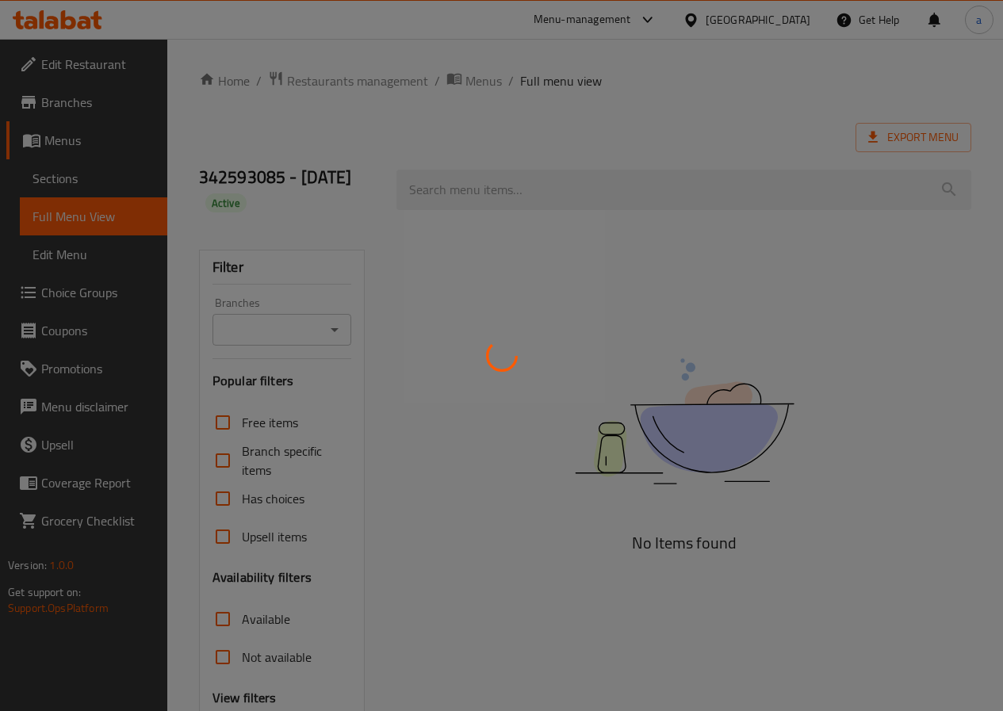
click at [70, 195] on div at bounding box center [501, 355] width 1003 height 711
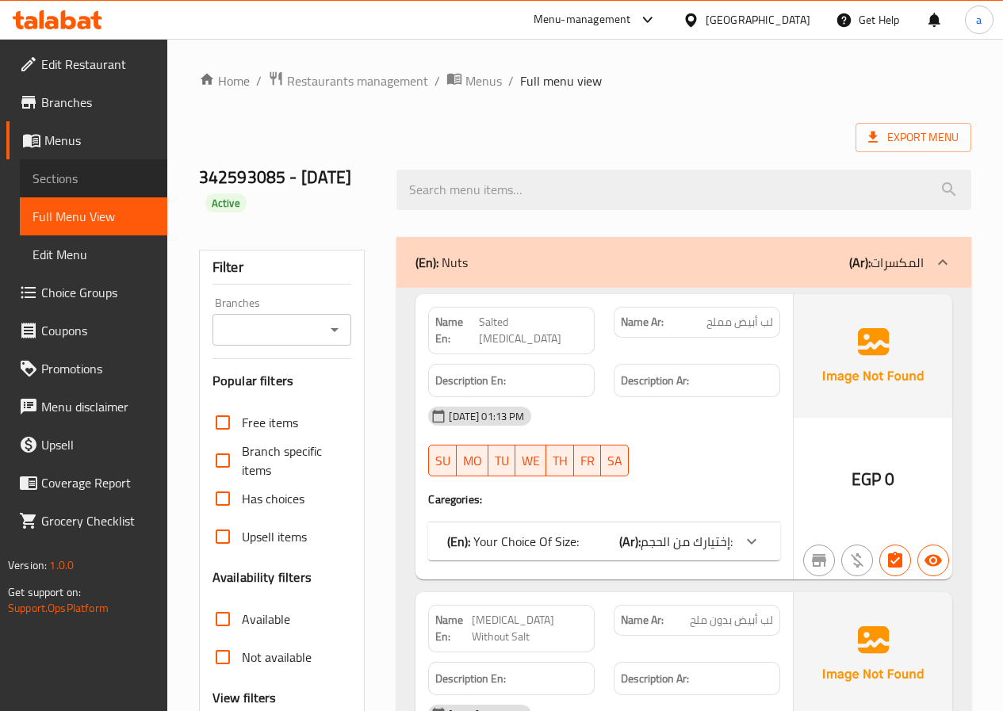
click at [54, 172] on span "Sections" at bounding box center [94, 178] width 122 height 19
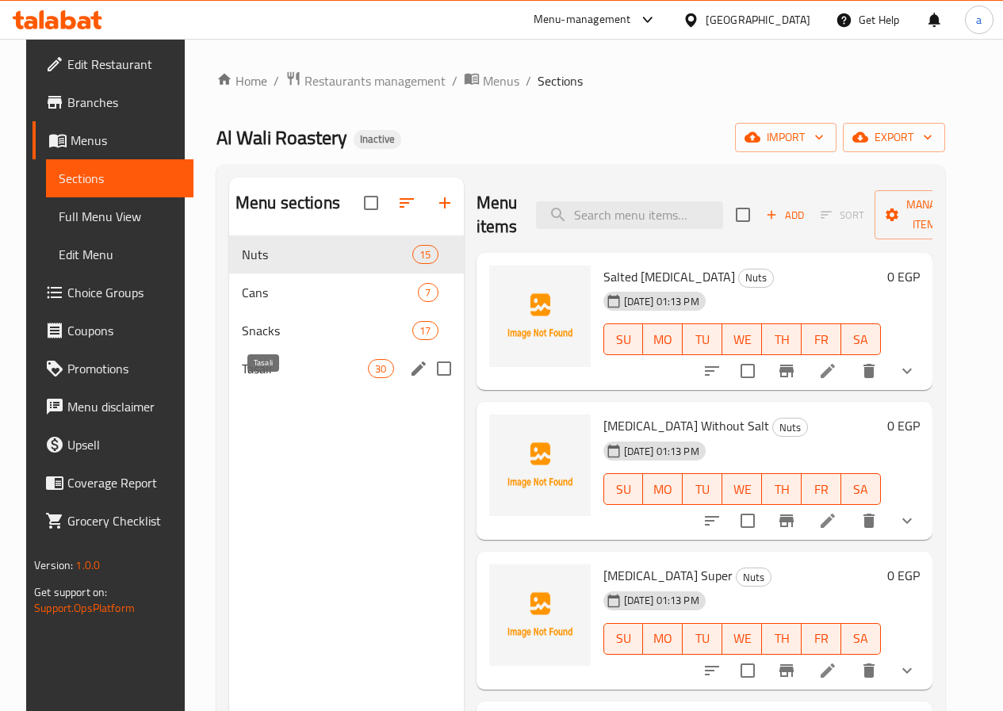
click at [242, 378] on span "Tasali" at bounding box center [305, 368] width 126 height 19
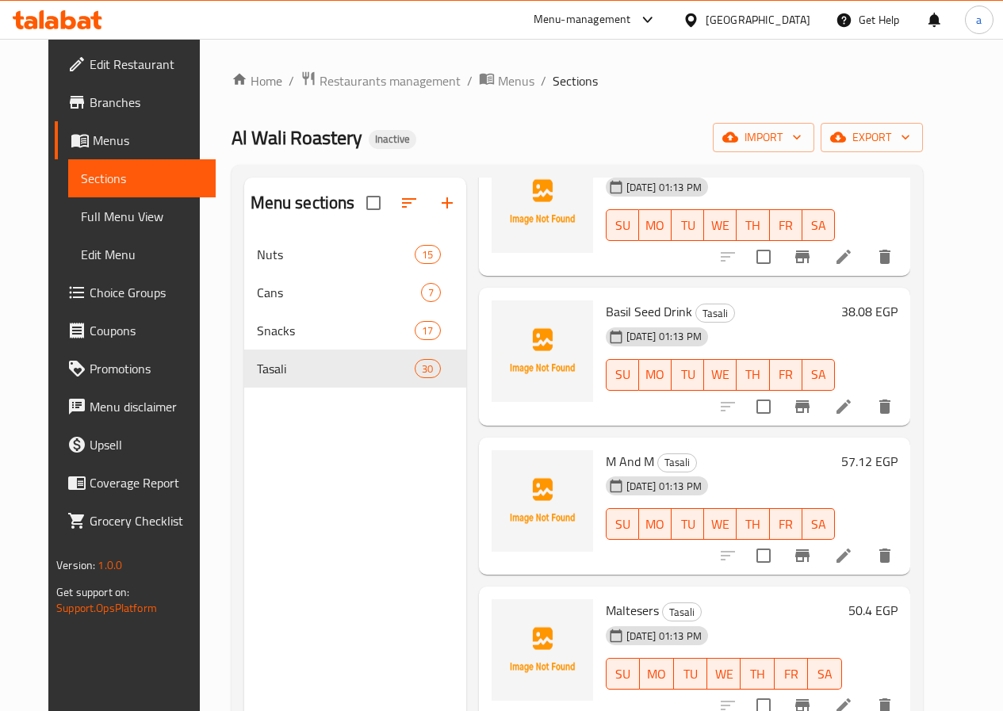
scroll to position [2092, 0]
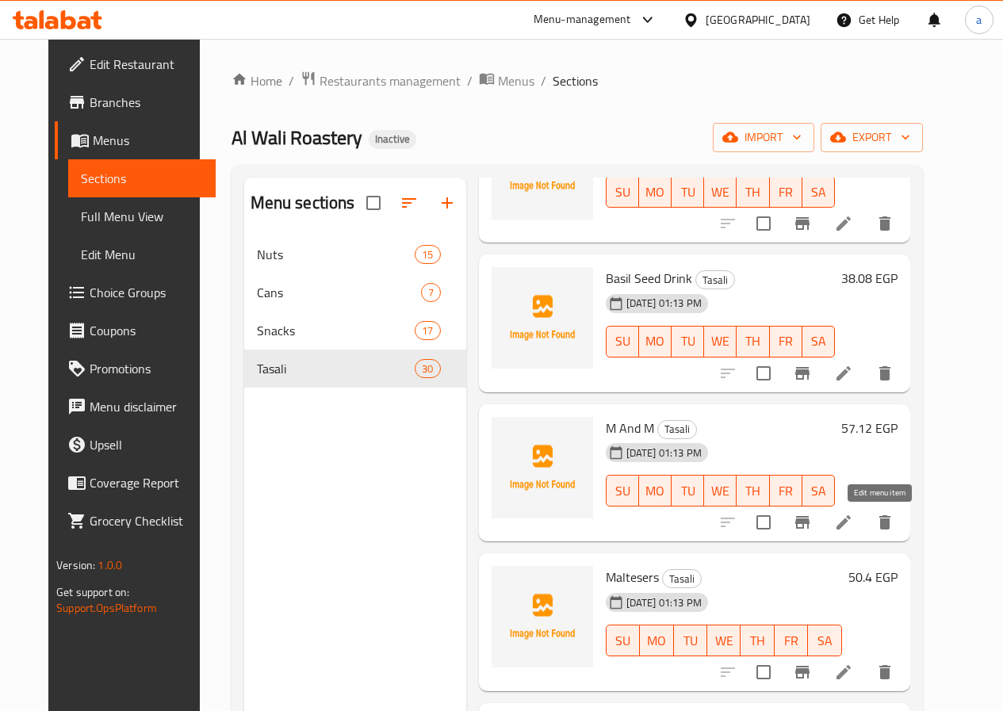
click at [853, 524] on icon at bounding box center [843, 522] width 19 height 19
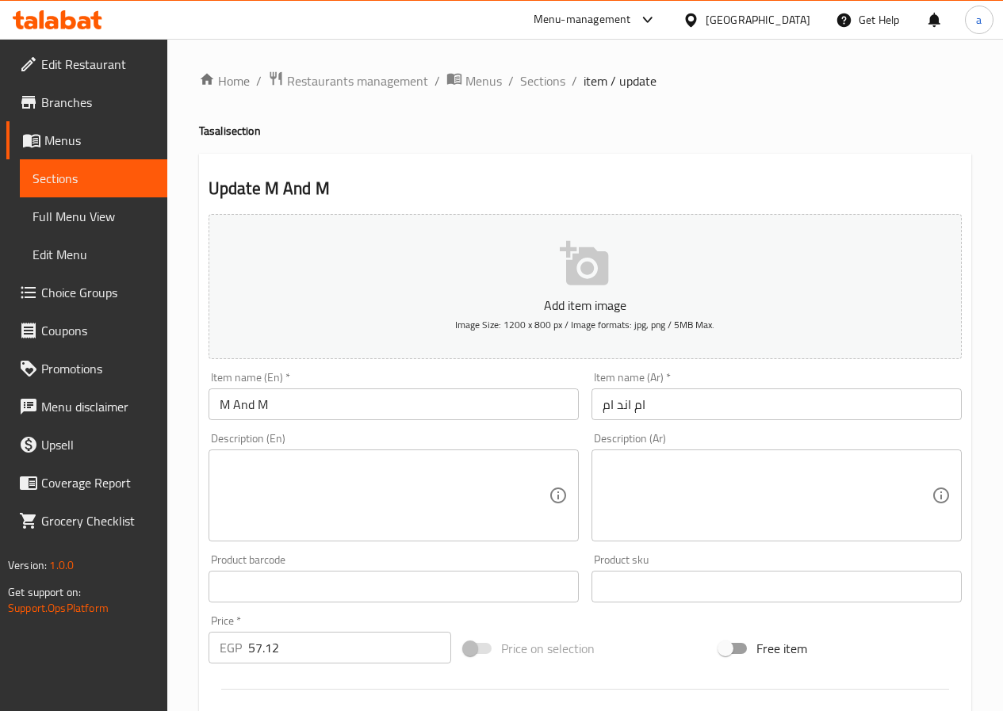
click at [293, 407] on input "M And M" at bounding box center [394, 405] width 370 height 32
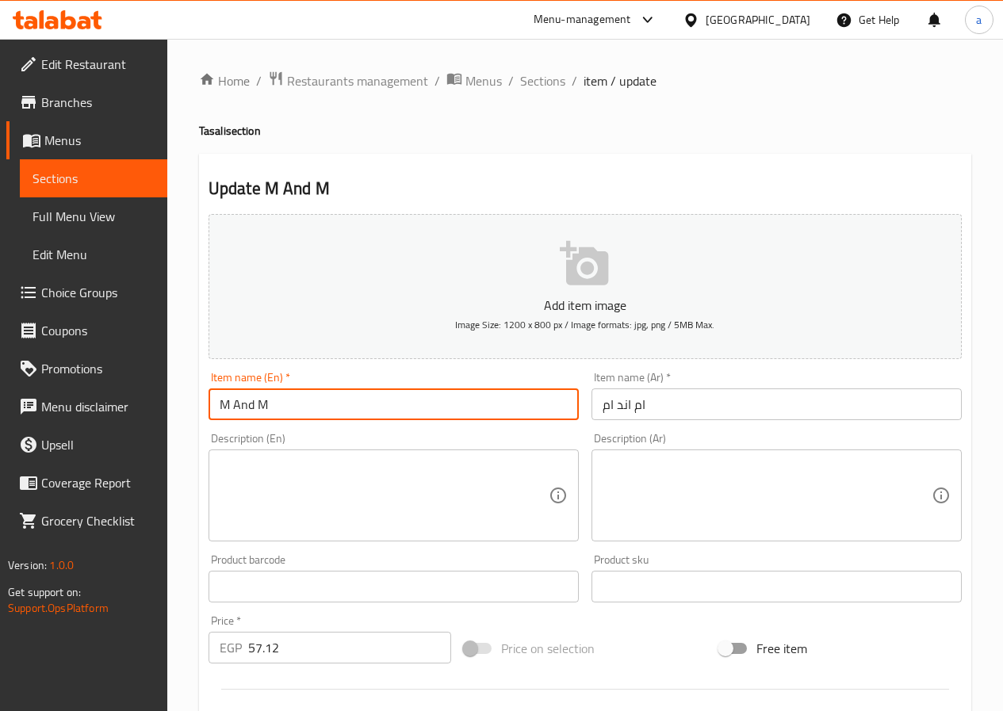
click at [293, 407] on input "M And M" at bounding box center [394, 405] width 370 height 32
paste input "&M'S"
click at [293, 407] on input "M And M&M'S" at bounding box center [394, 405] width 370 height 32
paste input "text"
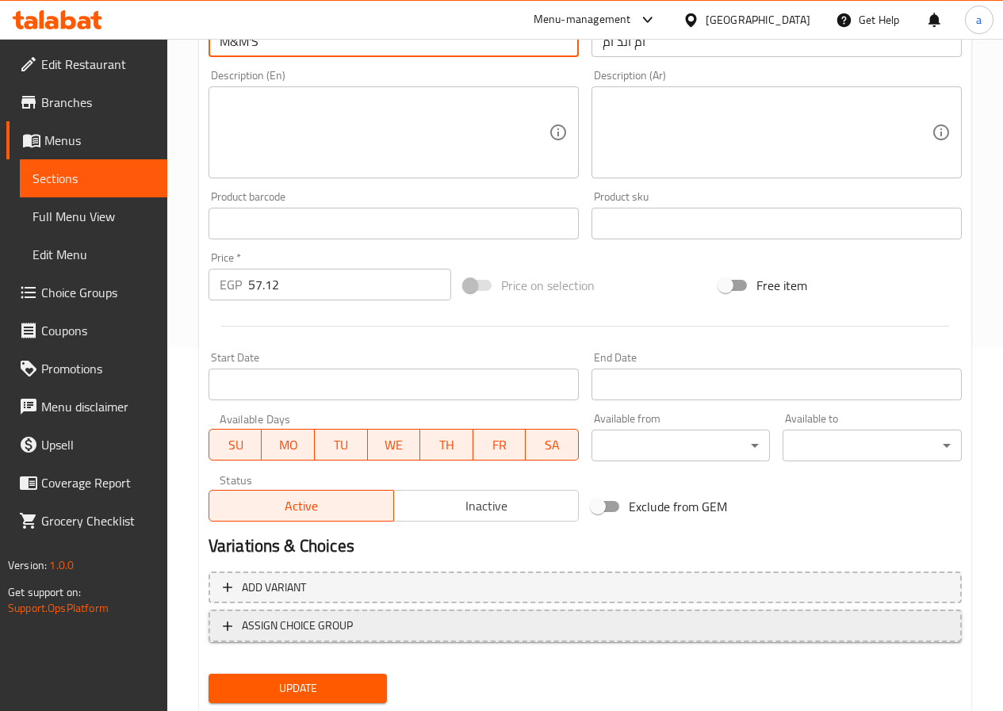
scroll to position [409, 0]
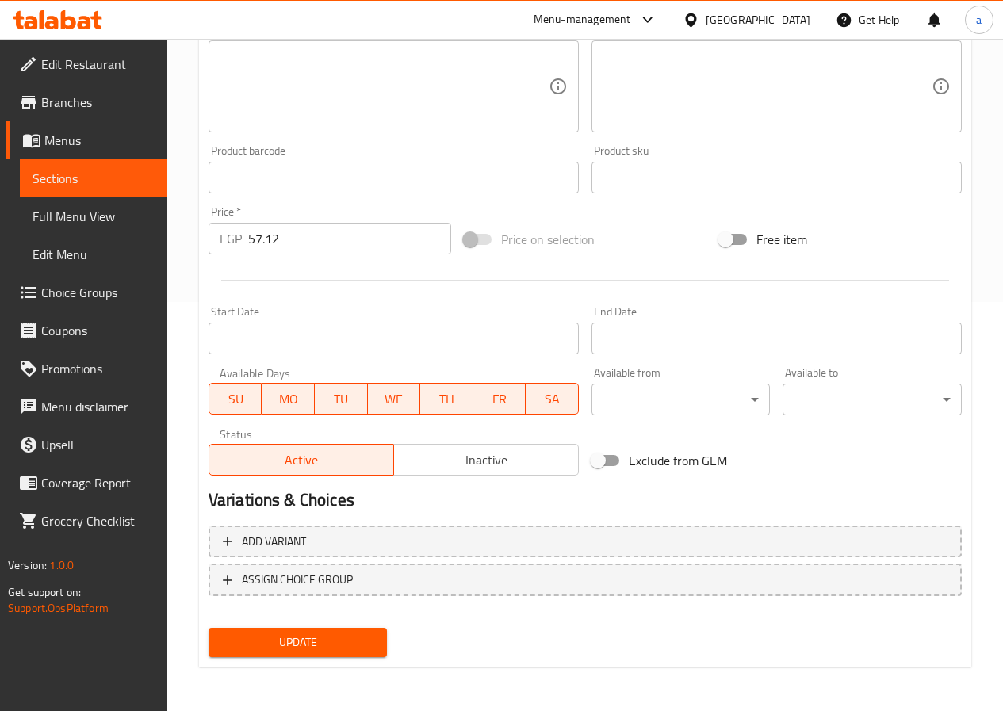
type input "M&M'S"
click at [301, 651] on span "Update" at bounding box center [298, 643] width 154 height 20
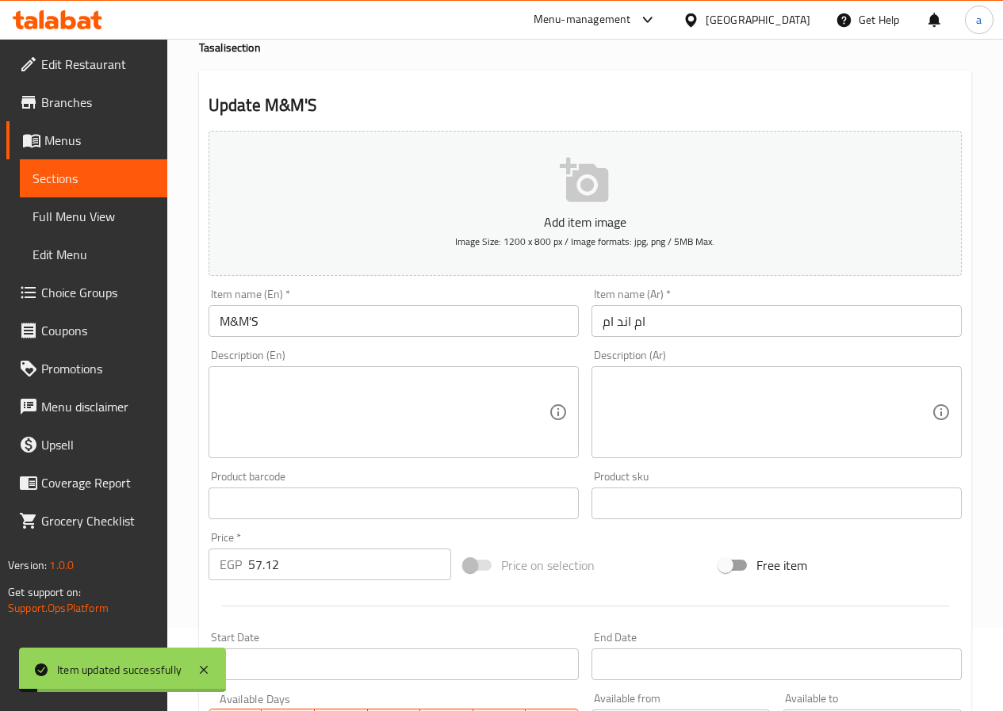
scroll to position [0, 0]
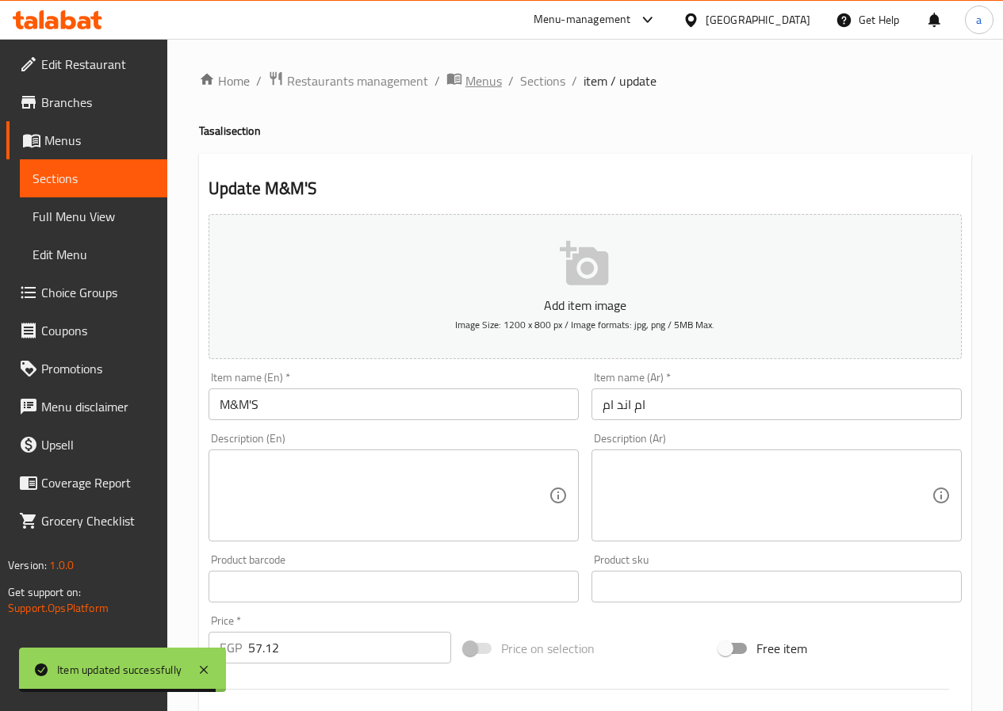
click at [483, 73] on span "Menus" at bounding box center [484, 80] width 36 height 19
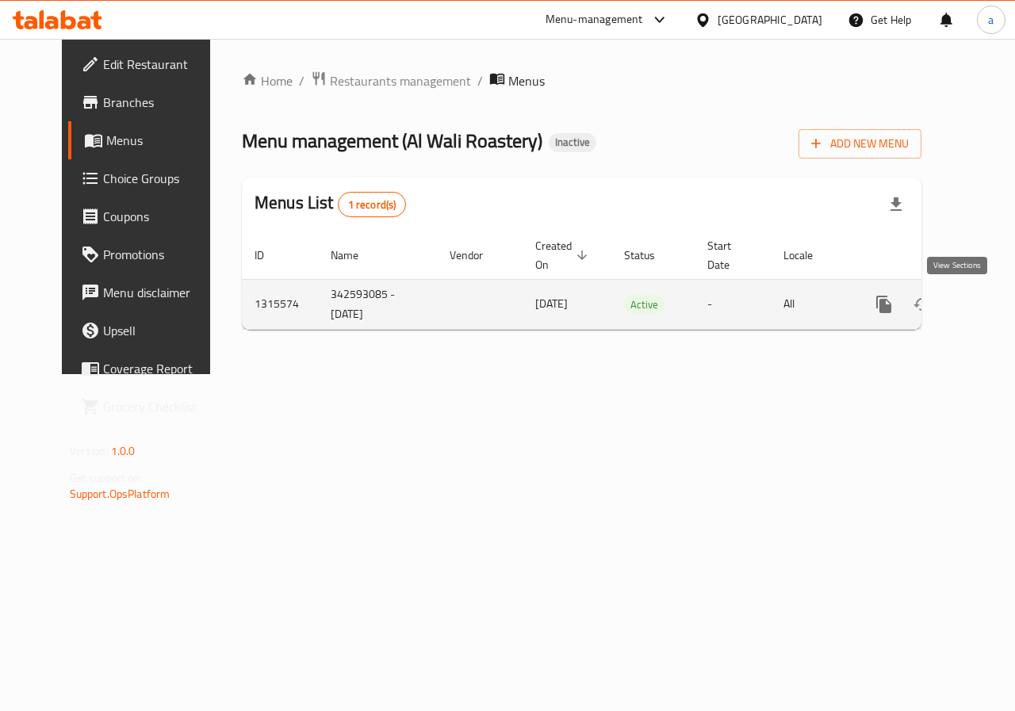
click at [991, 305] on icon "enhanced table" at bounding box center [998, 304] width 14 height 14
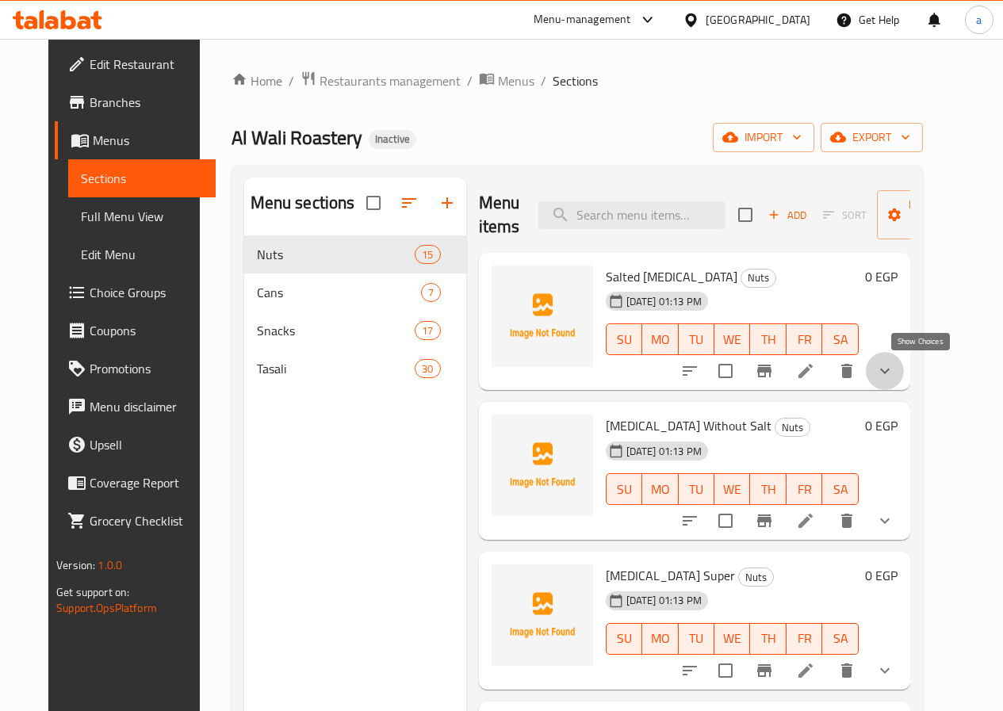
click at [895, 370] on icon "show more" at bounding box center [885, 371] width 19 height 19
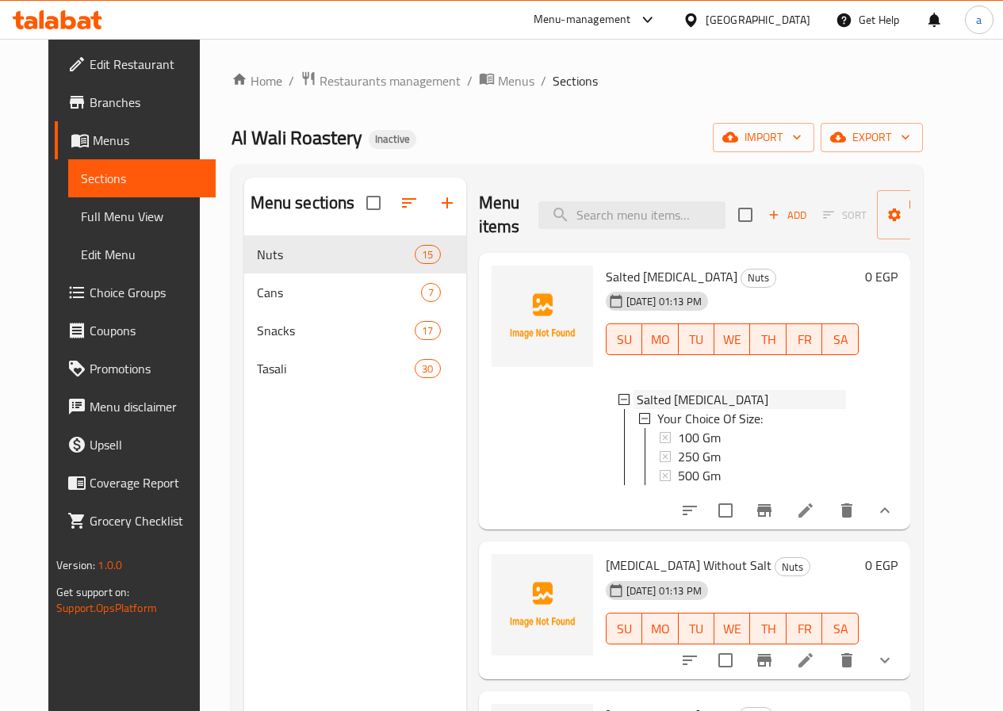
click at [846, 391] on div "Salted [MEDICAL_DATA]" at bounding box center [741, 399] width 209 height 19
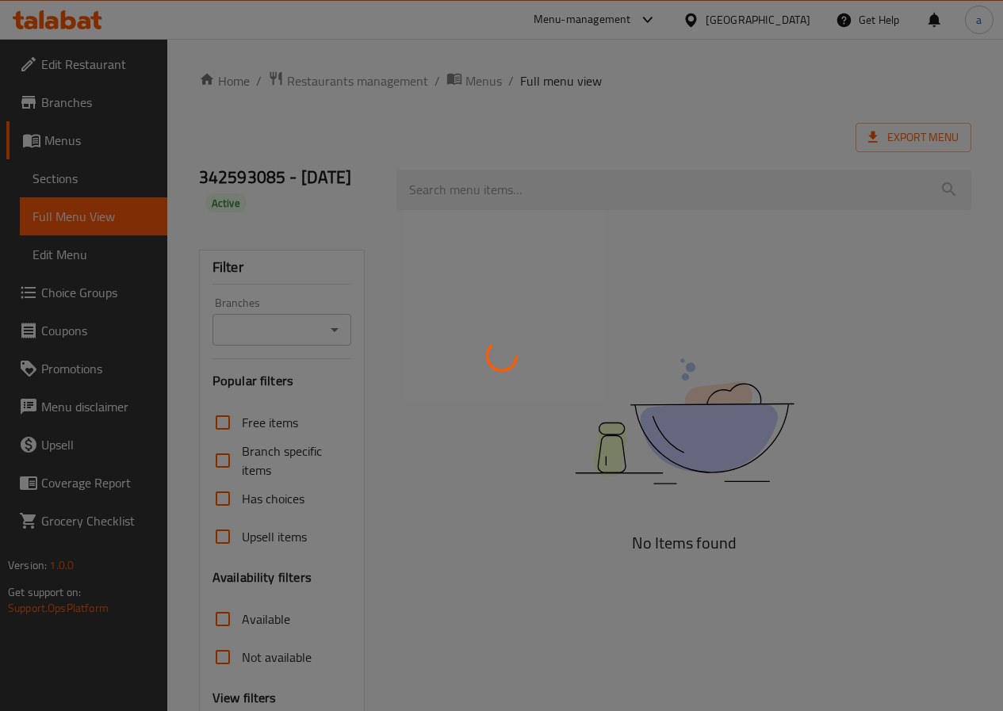
drag, startPoint x: 580, startPoint y: 237, endPoint x: 185, endPoint y: 312, distance: 402.1
click at [581, 238] on div at bounding box center [501, 355] width 1003 height 711
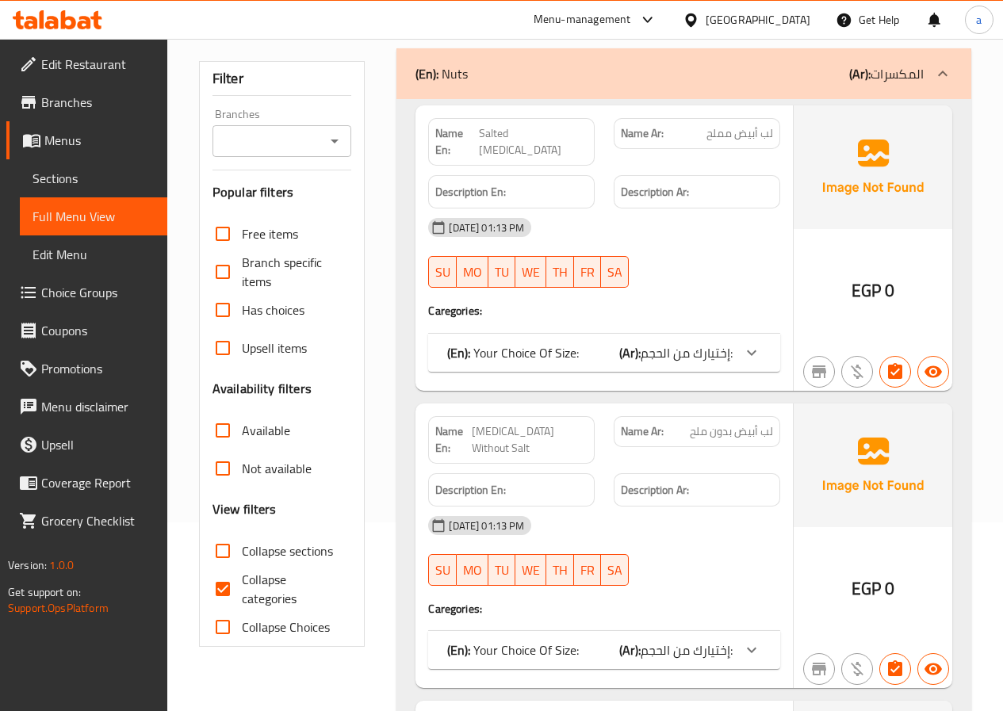
scroll to position [423, 0]
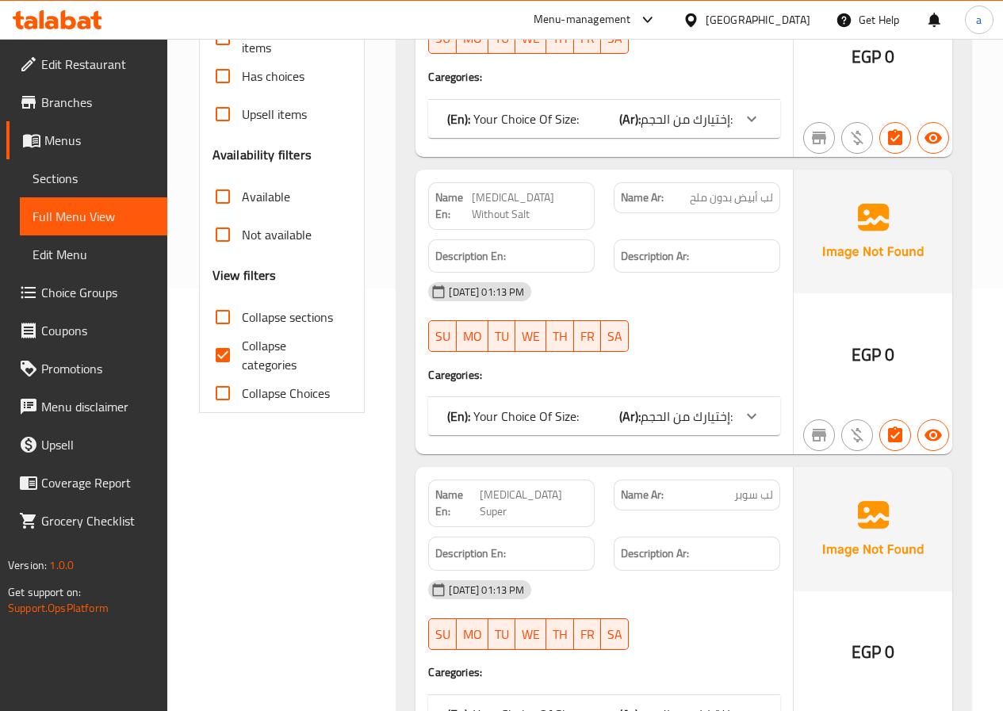
drag, startPoint x: 210, startPoint y: 359, endPoint x: 394, endPoint y: 363, distance: 184.0
click at [210, 358] on input "Collapse categories" at bounding box center [223, 355] width 38 height 38
checkbox input "false"
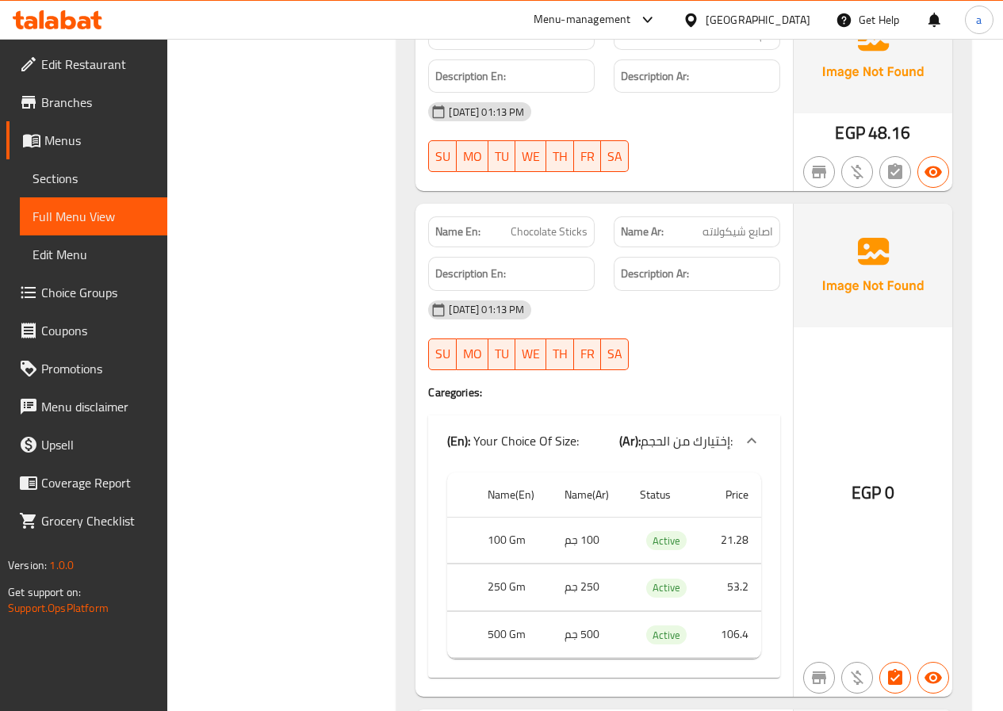
scroll to position [22658, 0]
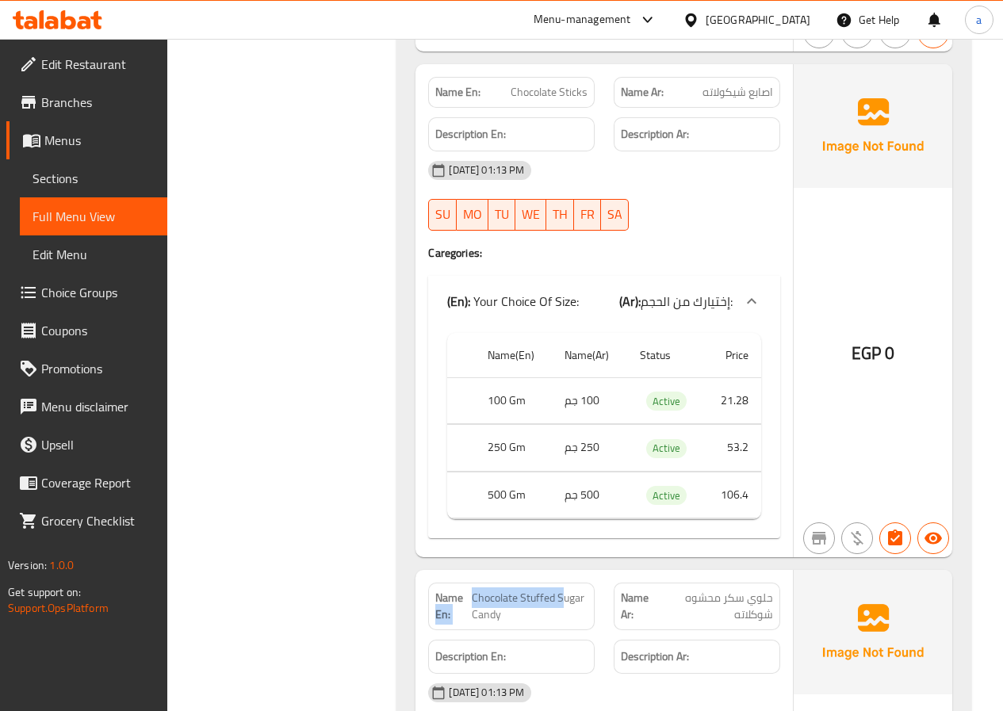
drag, startPoint x: 470, startPoint y: 434, endPoint x: 563, endPoint y: 435, distance: 93.6
click at [563, 590] on p "Name En: Chocolate Stuffed Sugar Candy" at bounding box center [511, 606] width 152 height 33
click at [563, 590] on span "Chocolate Stuffed Sugar Candy" at bounding box center [530, 606] width 116 height 33
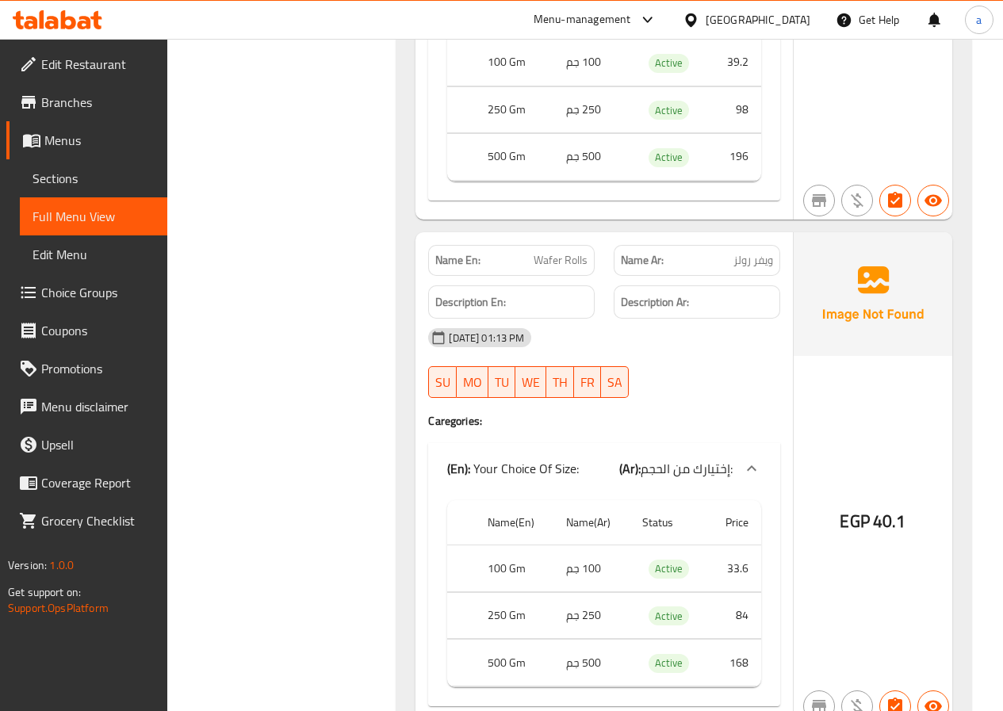
scroll to position [11669, 0]
